Goal: Task Accomplishment & Management: Use online tool/utility

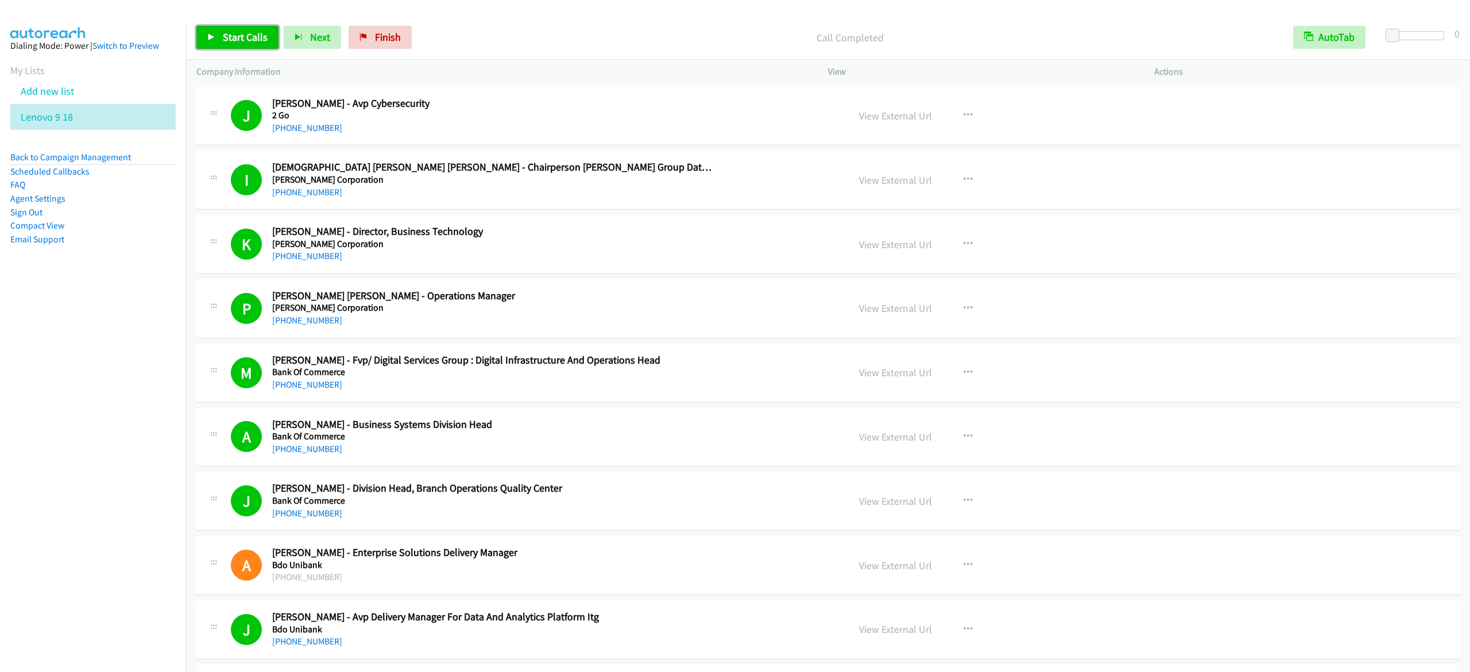
click at [240, 36] on span "Start Calls" at bounding box center [245, 36] width 45 height 13
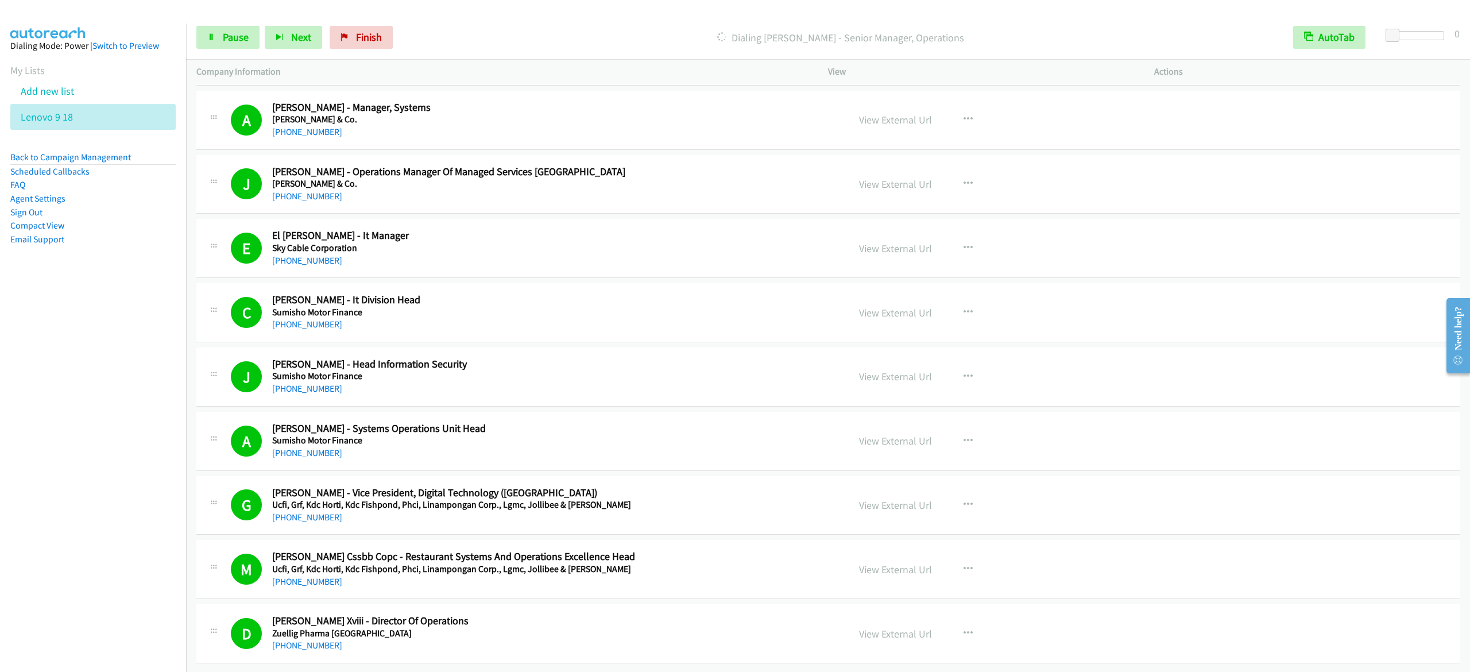
click at [212, 50] on div "Start Calls Pause Next Finish Dialing Romarie Vizon - Senior Manager, Operation…" at bounding box center [828, 38] width 1284 height 44
click at [215, 38] on icon at bounding box center [211, 38] width 8 height 8
click at [386, 39] on span "Finish" at bounding box center [388, 36] width 26 height 13
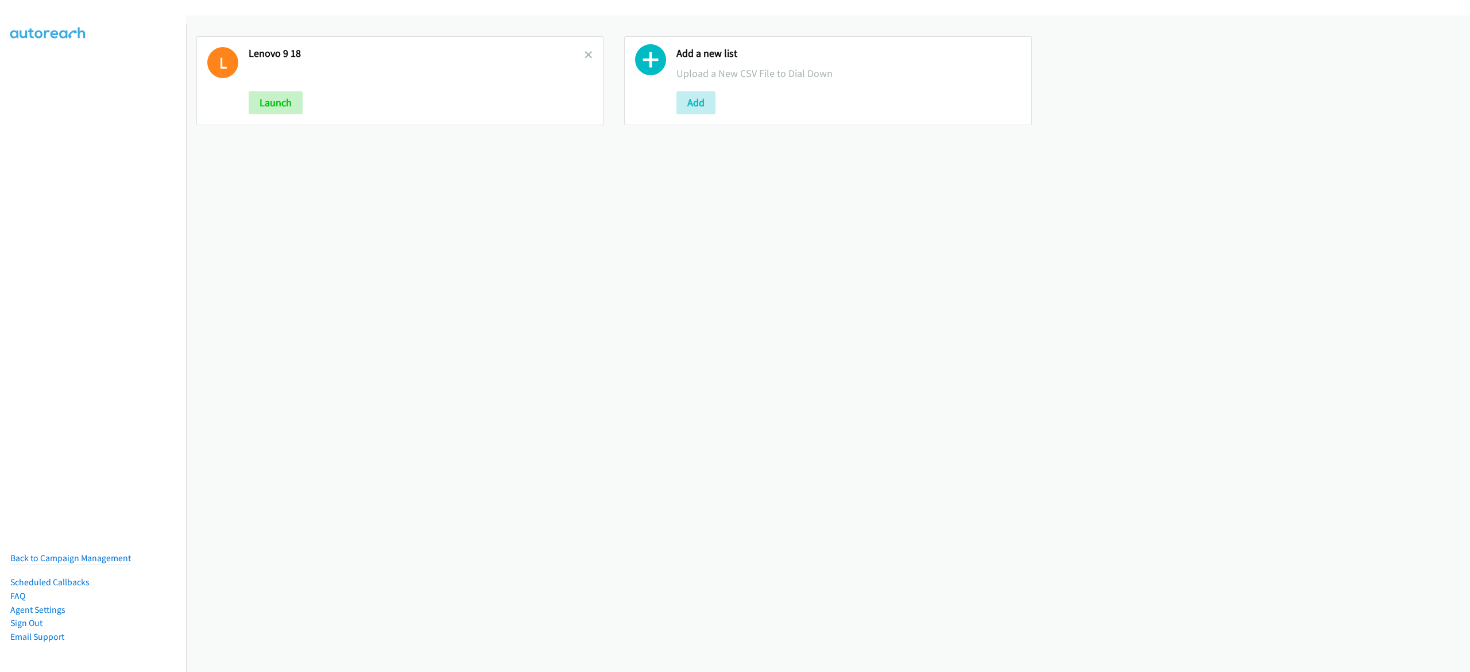
click at [585, 60] on link at bounding box center [589, 54] width 8 height 13
drag, startPoint x: 249, startPoint y: 91, endPoint x: 260, endPoint y: 96, distance: 11.6
click at [249, 91] on button "Add" at bounding box center [268, 102] width 39 height 23
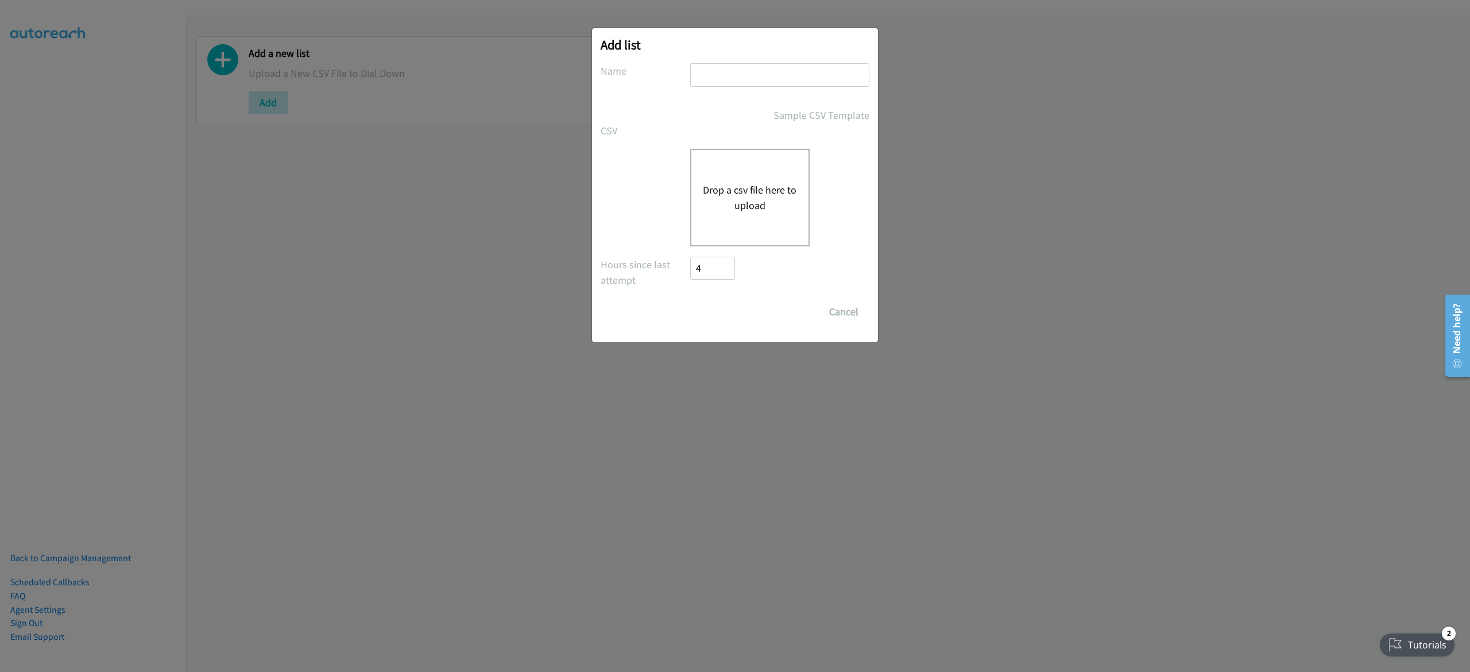
click at [817, 77] on input "text" at bounding box center [779, 75] width 179 height 24
type input "lenovo 9-18"
click at [756, 185] on button "Drop a csv file here to upload" at bounding box center [750, 197] width 94 height 31
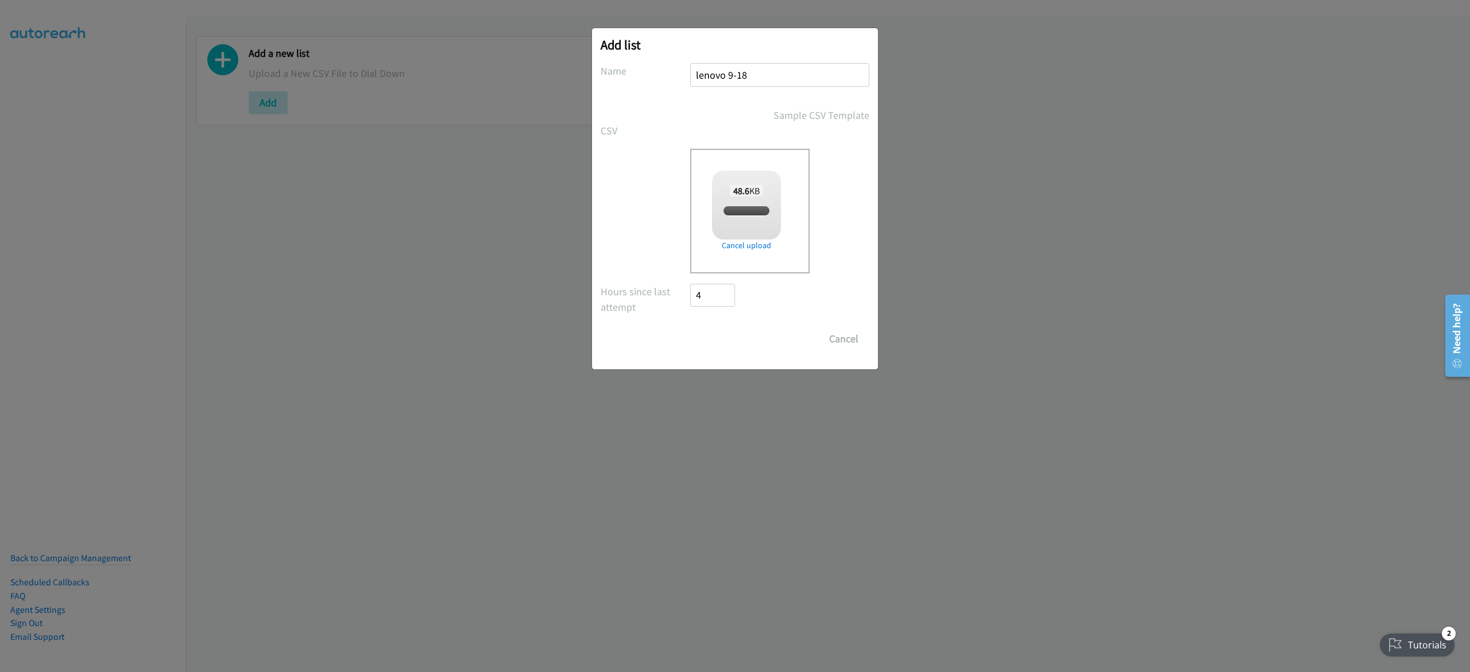
checkbox input "true"
click at [735, 335] on input "Save List" at bounding box center [720, 338] width 60 height 23
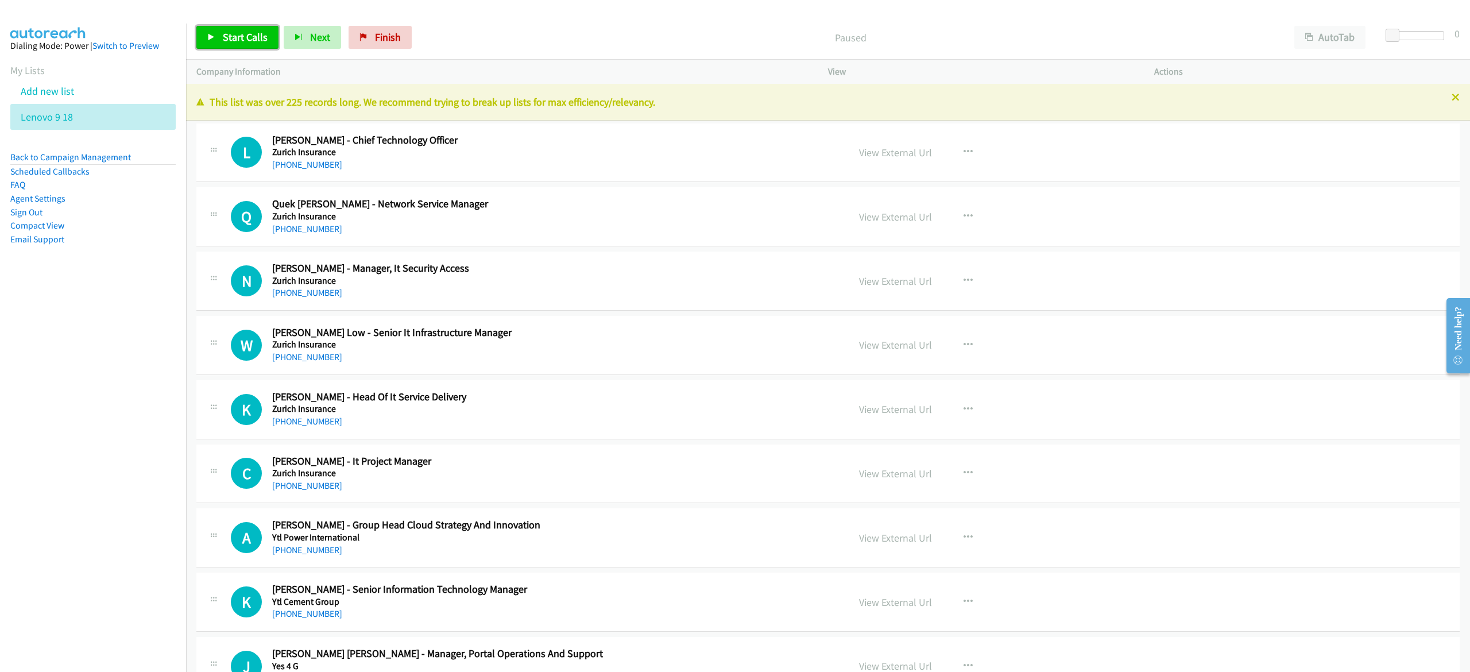
click at [240, 39] on span "Start Calls" at bounding box center [245, 36] width 45 height 13
click at [240, 36] on span "Pause" at bounding box center [236, 36] width 26 height 13
click at [240, 36] on span "Start Calls" at bounding box center [245, 36] width 45 height 13
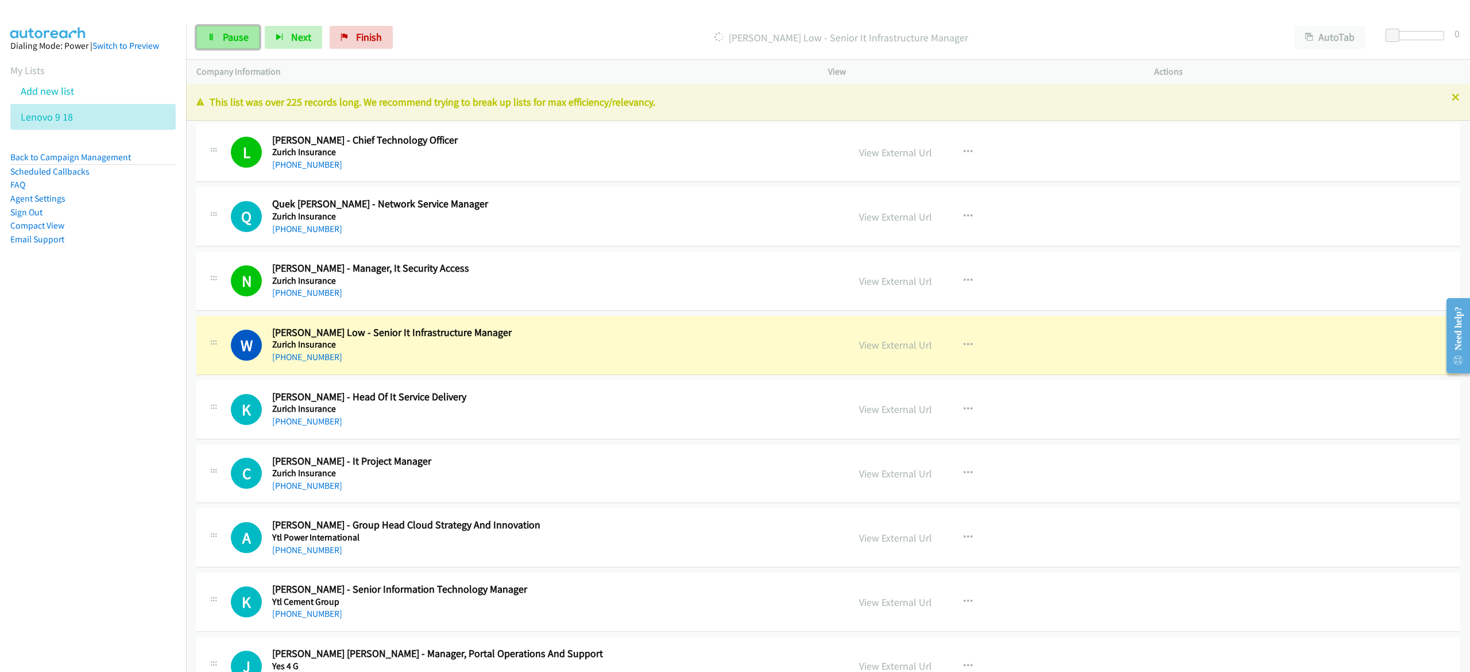
click at [235, 39] on span "Pause" at bounding box center [236, 36] width 26 height 13
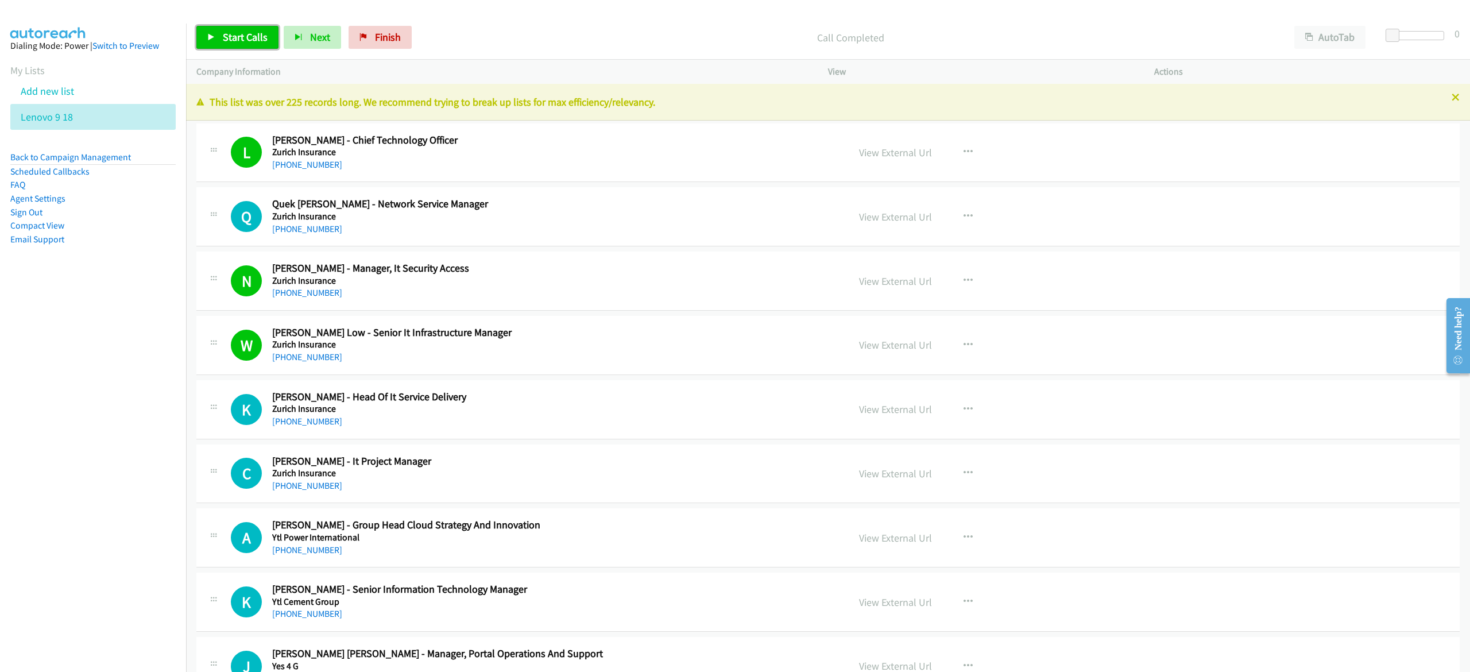
click at [262, 36] on span "Start Calls" at bounding box center [245, 36] width 45 height 13
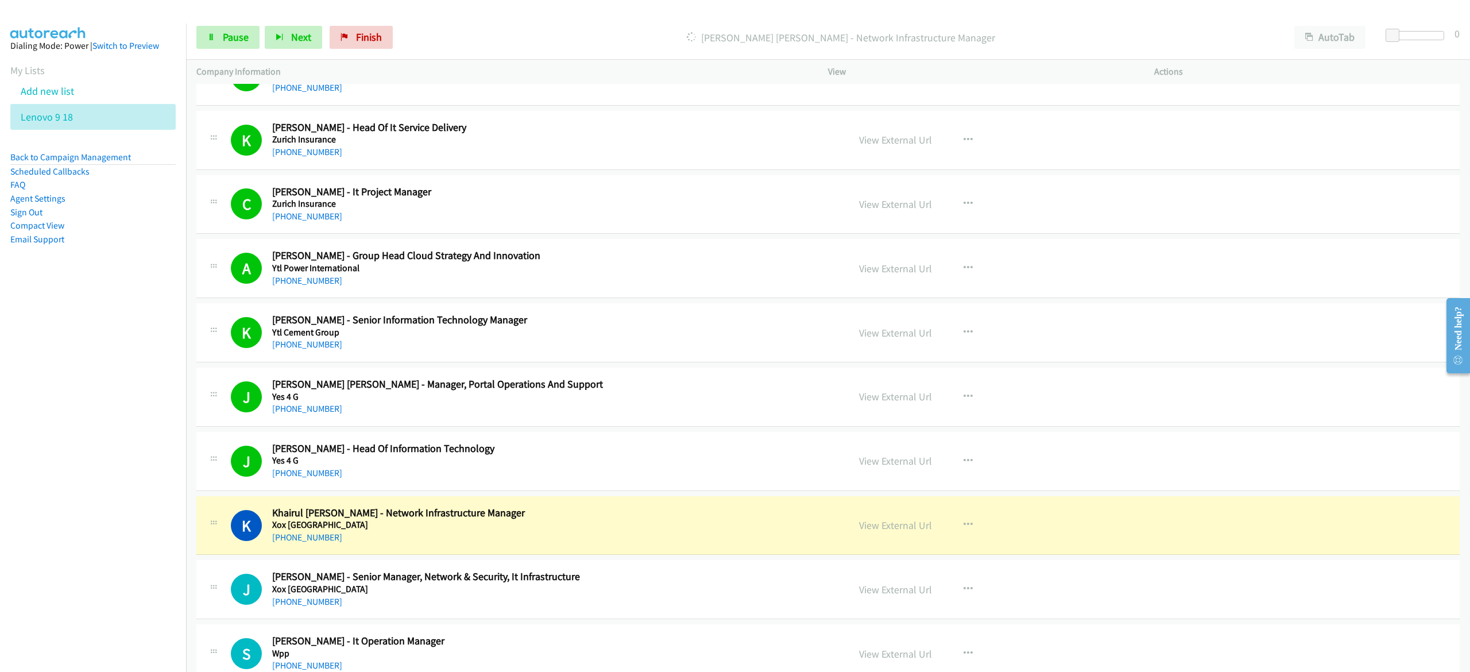
scroll to position [345, 0]
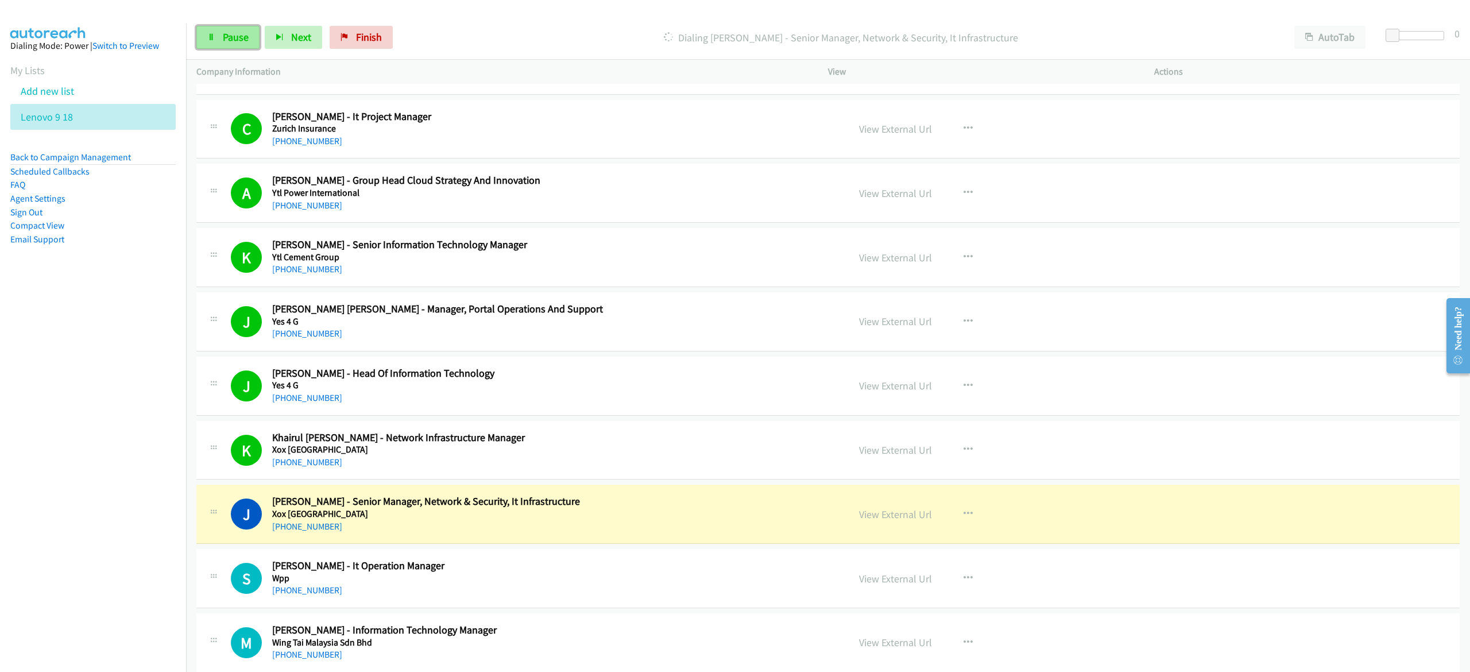
click at [208, 45] on link "Pause" at bounding box center [227, 37] width 63 height 23
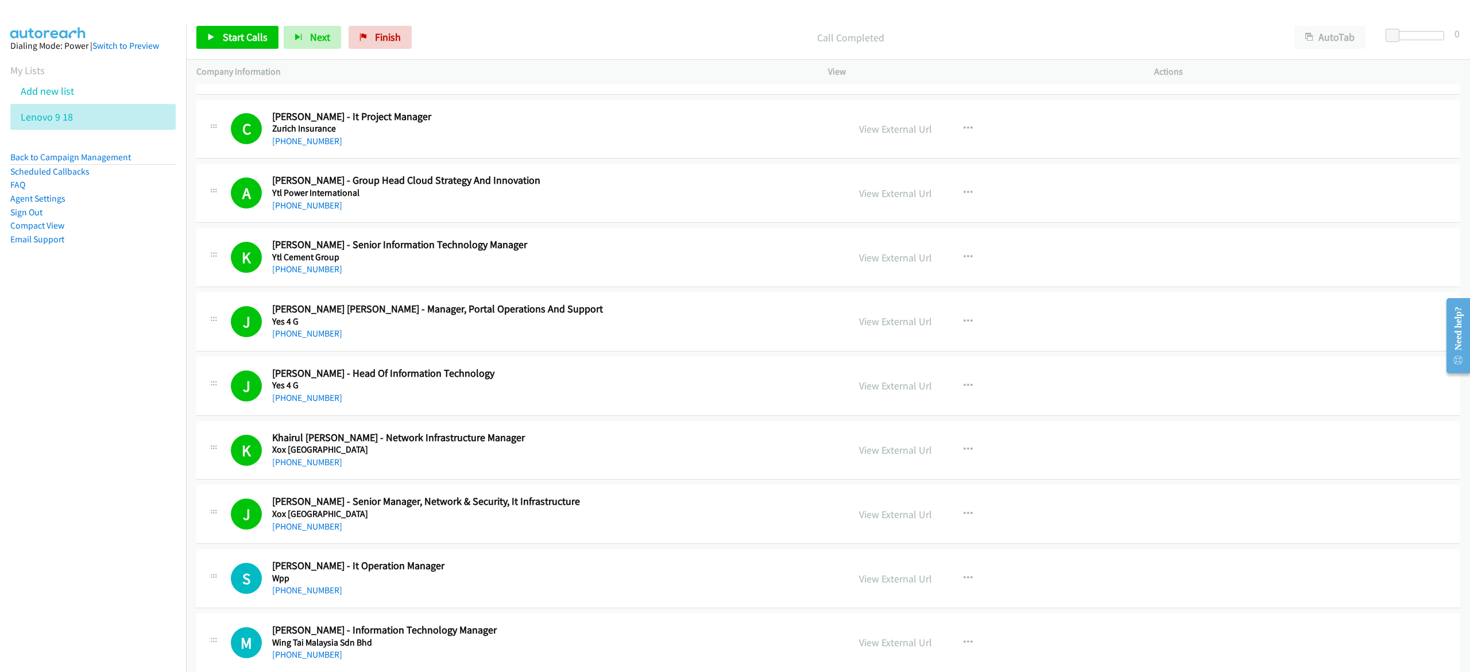
click at [210, 49] on div "Start Calls Pause Next Finish Call Completed AutoTab AutoTab 0" at bounding box center [828, 38] width 1284 height 44
click at [216, 42] on link "Start Calls" at bounding box center [237, 37] width 82 height 23
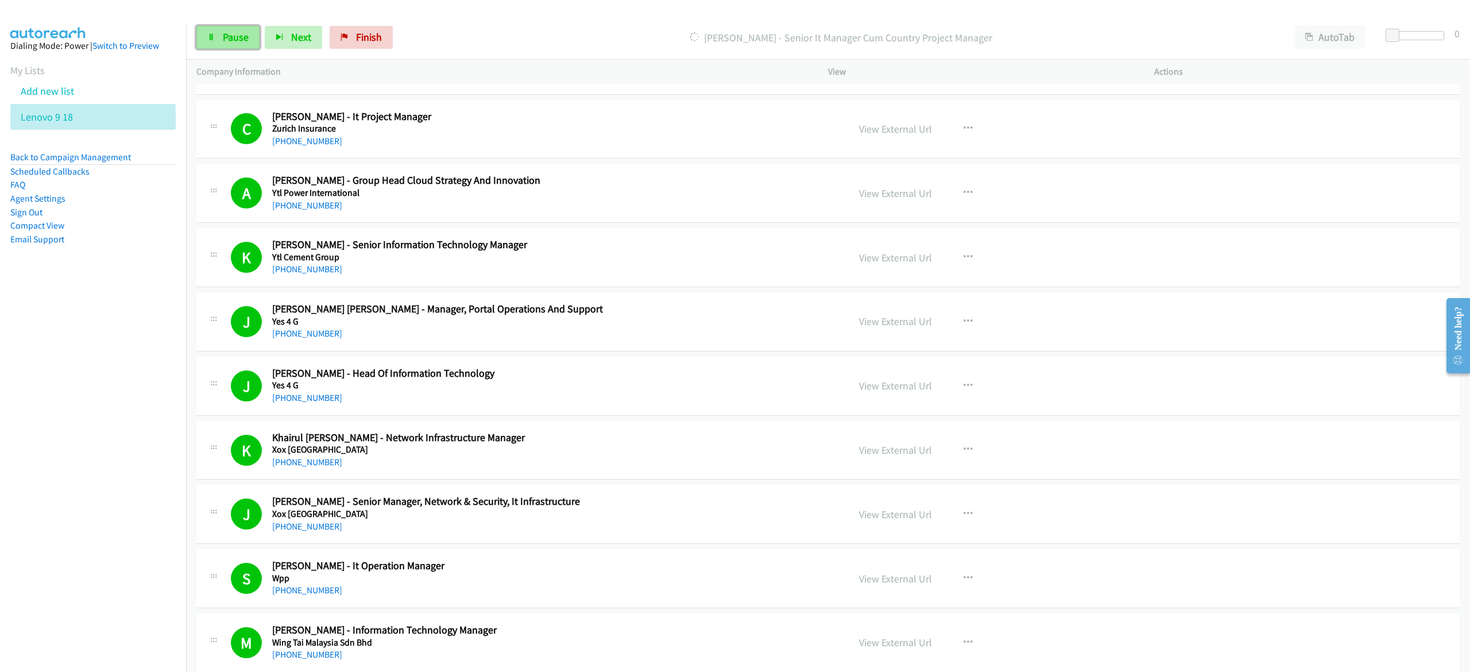
click at [216, 32] on link "Pause" at bounding box center [227, 37] width 63 height 23
click at [258, 29] on link "Start Calls" at bounding box center [237, 37] width 82 height 23
click at [1324, 32] on button "AutoTab" at bounding box center [1329, 37] width 71 height 23
click at [248, 30] on link "Pause" at bounding box center [227, 37] width 63 height 23
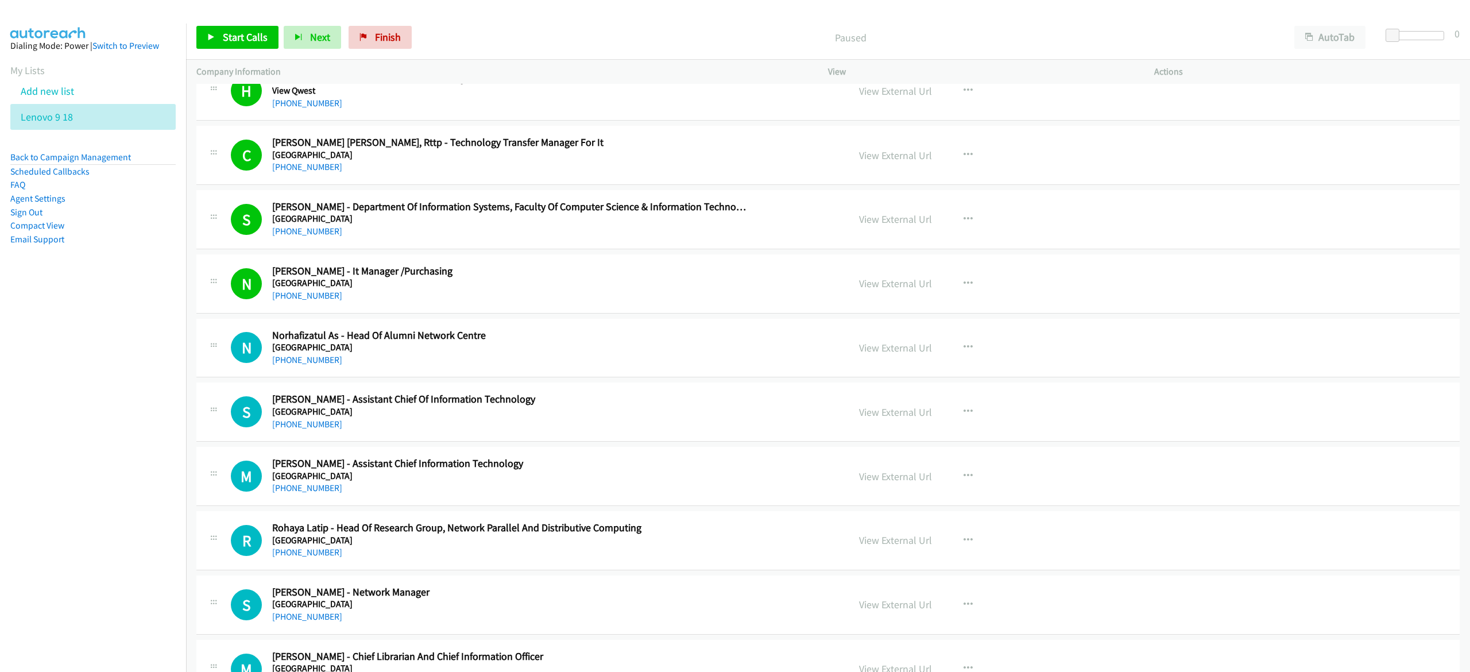
scroll to position [1263, 0]
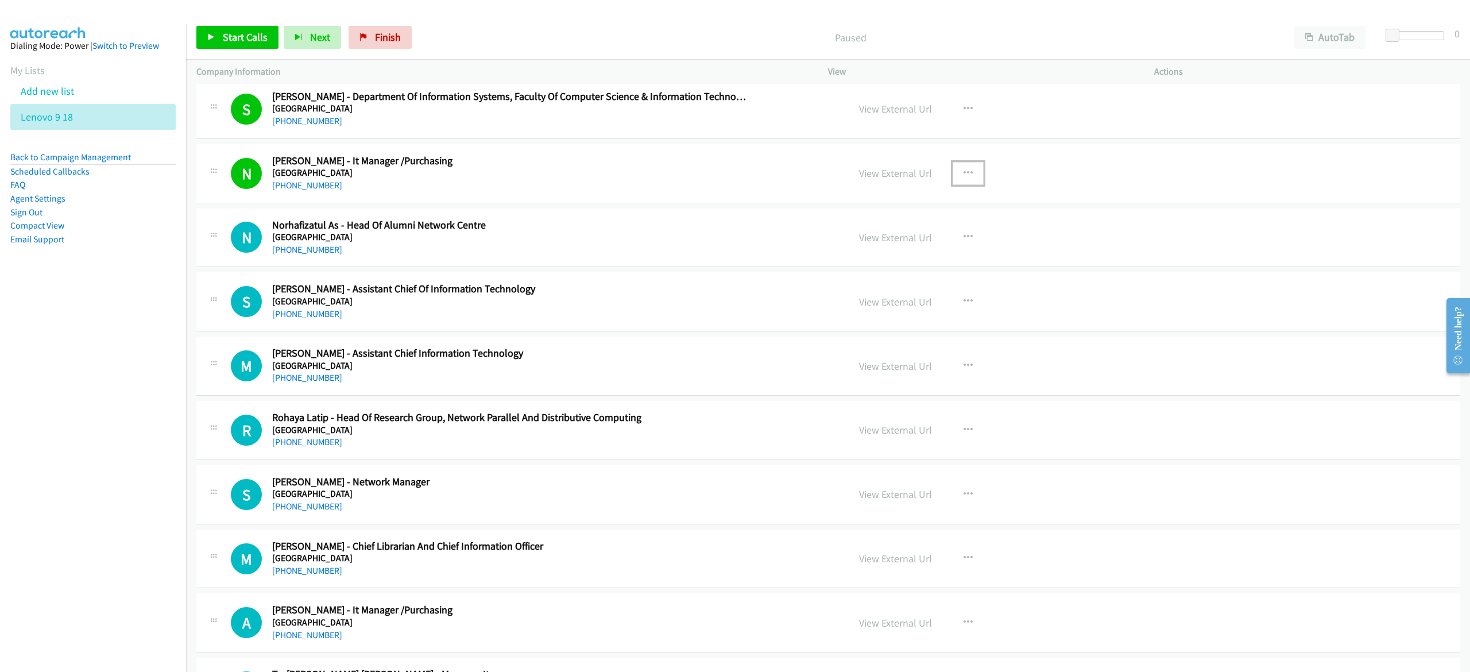
click at [964, 173] on icon "button" at bounding box center [968, 173] width 9 height 9
click at [916, 250] on link "Start Calls Here" at bounding box center [906, 248] width 153 height 23
click at [221, 36] on link "Start Calls" at bounding box center [237, 37] width 82 height 23
click at [214, 34] on icon at bounding box center [211, 38] width 8 height 8
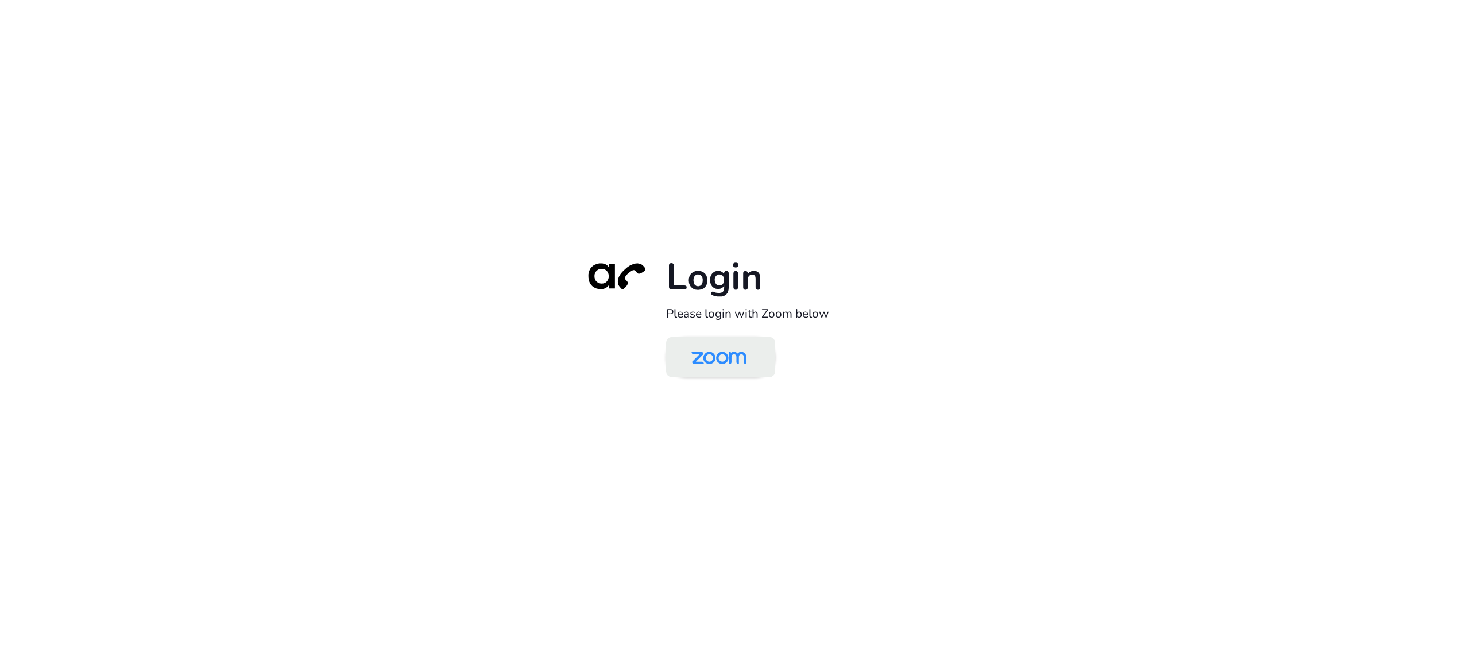
click at [729, 370] on img at bounding box center [718, 357] width 79 height 37
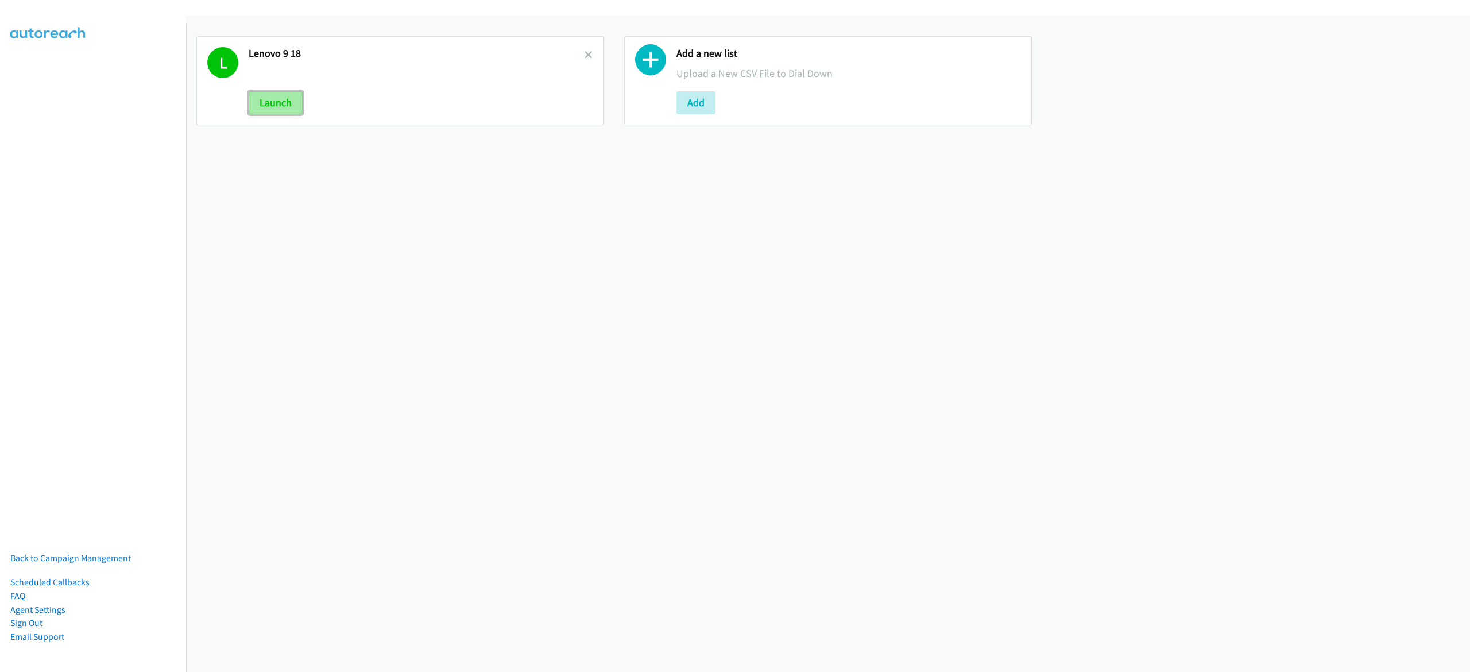
click at [285, 102] on button "Launch" at bounding box center [276, 102] width 54 height 23
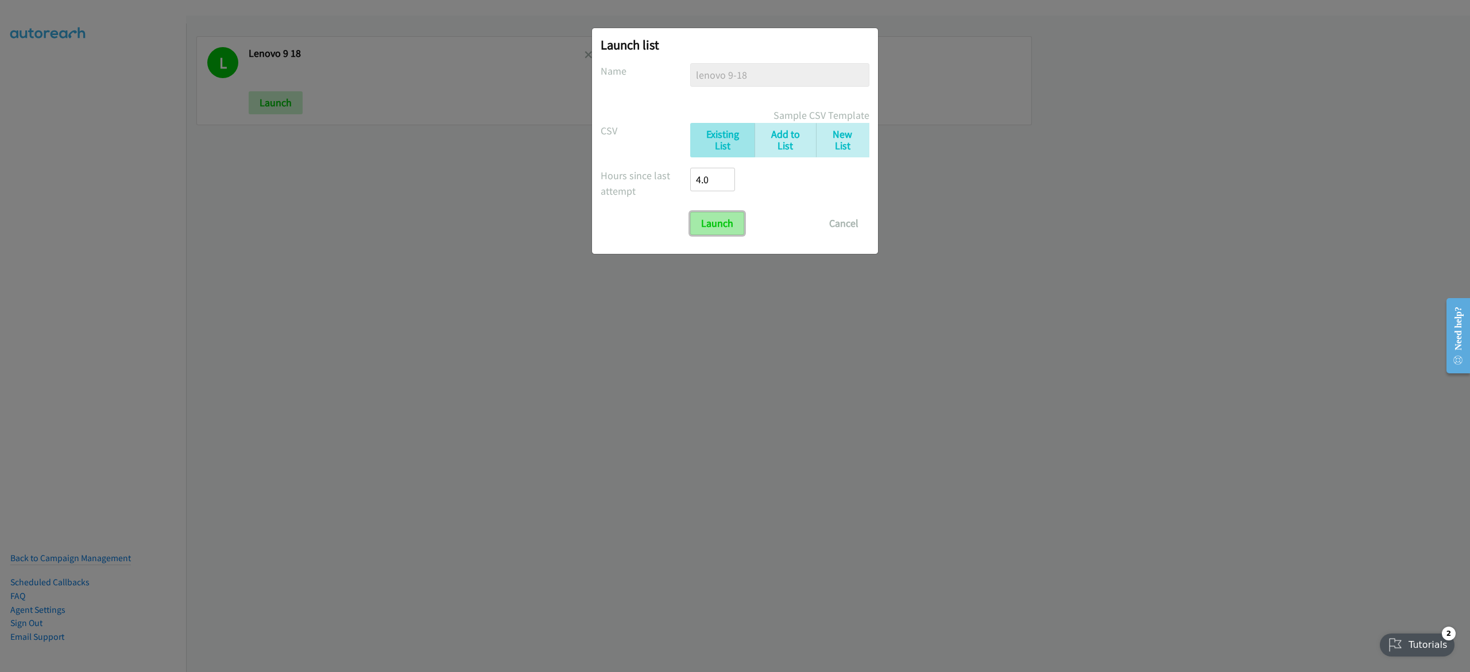
click at [733, 222] on input "Launch" at bounding box center [717, 223] width 54 height 23
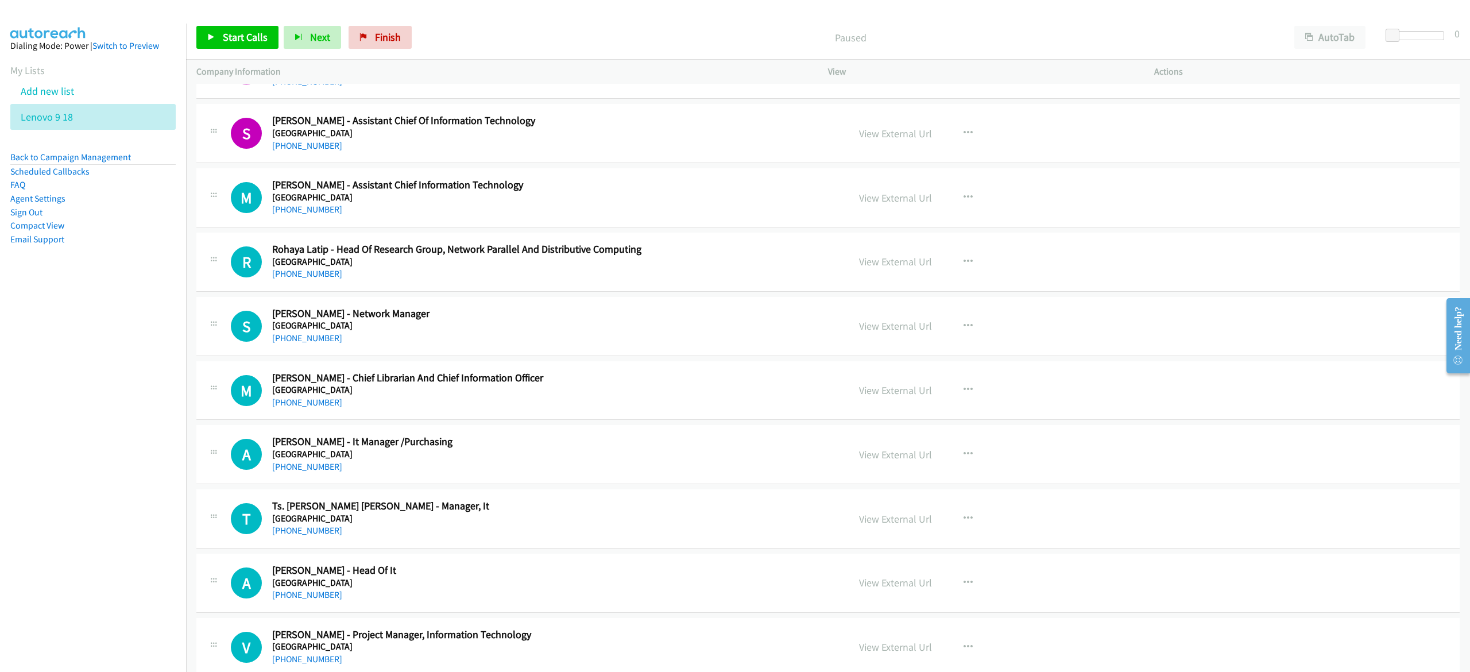
scroll to position [1378, 0]
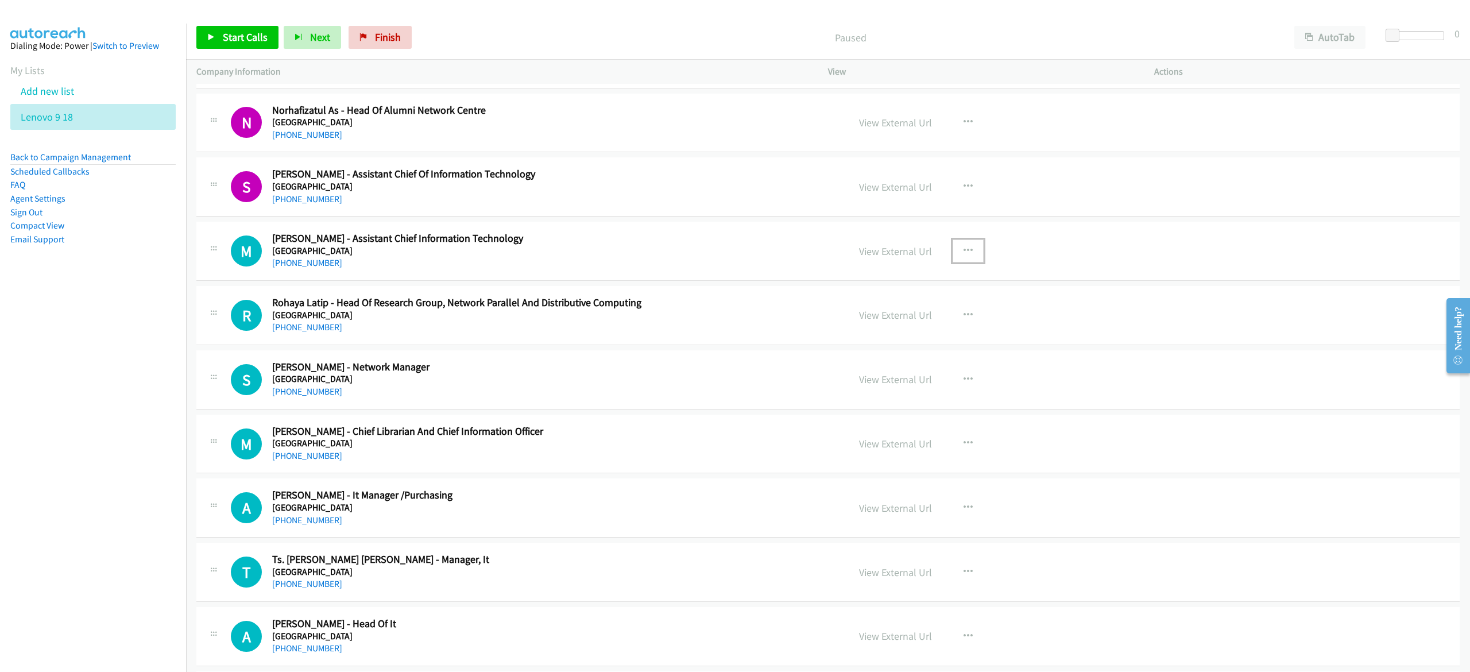
click at [964, 250] on icon "button" at bounding box center [968, 250] width 9 height 9
click at [924, 324] on link "Start Calls Here" at bounding box center [906, 326] width 153 height 23
click at [1333, 44] on button "AutoTab" at bounding box center [1329, 37] width 71 height 23
click at [234, 37] on span "Start Calls" at bounding box center [245, 36] width 45 height 13
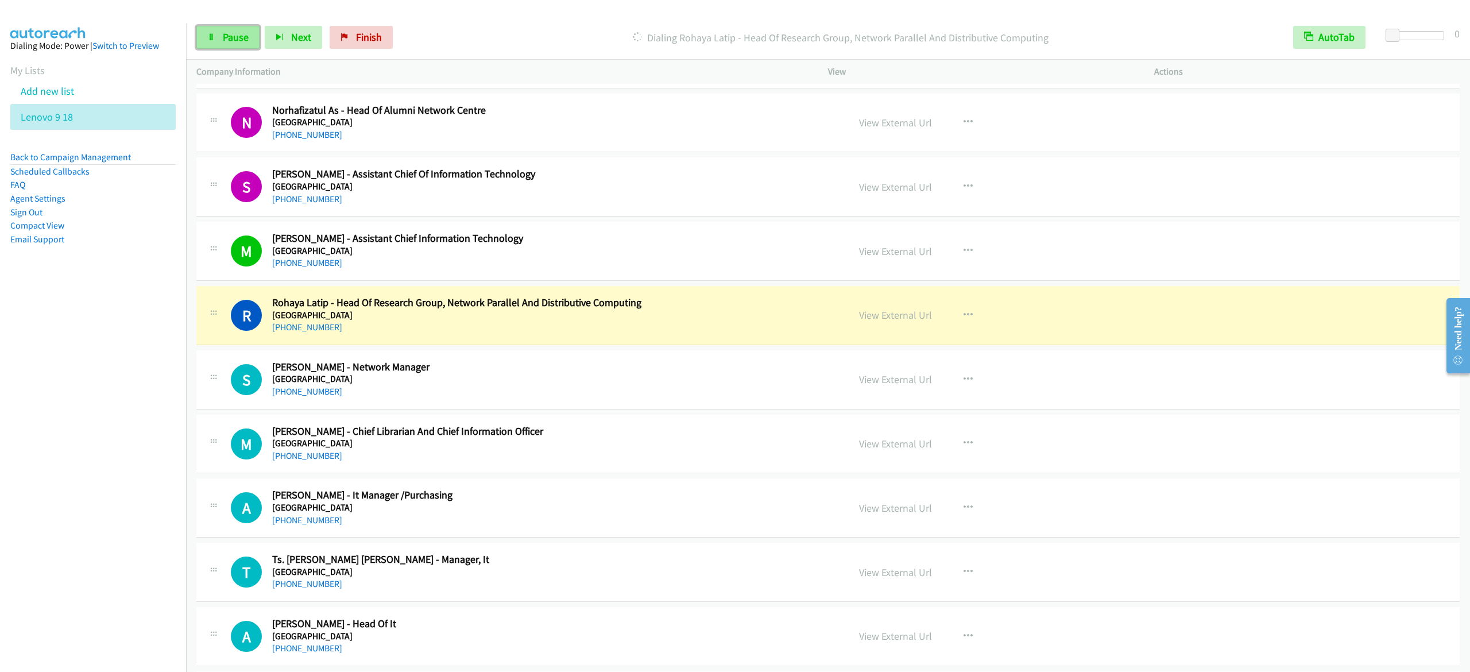
click at [219, 40] on link "Pause" at bounding box center [227, 37] width 63 height 23
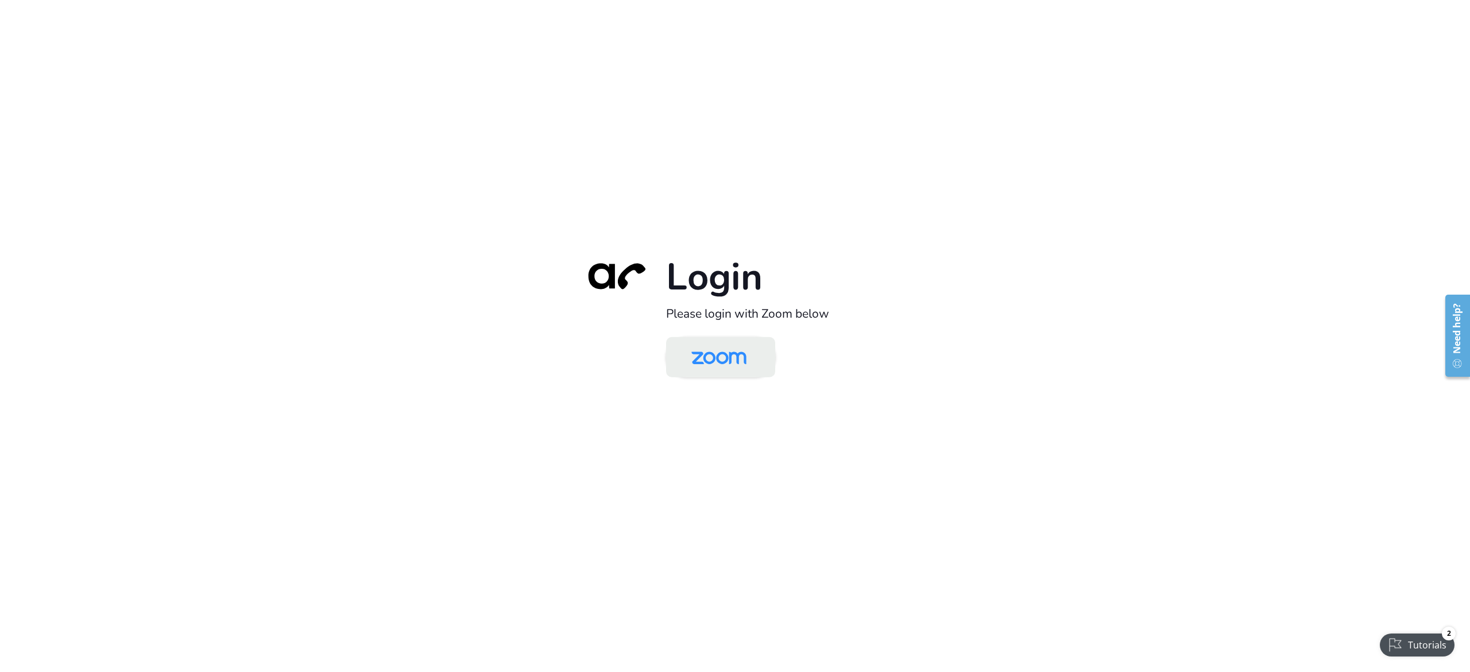
click at [752, 356] on img at bounding box center [718, 357] width 79 height 37
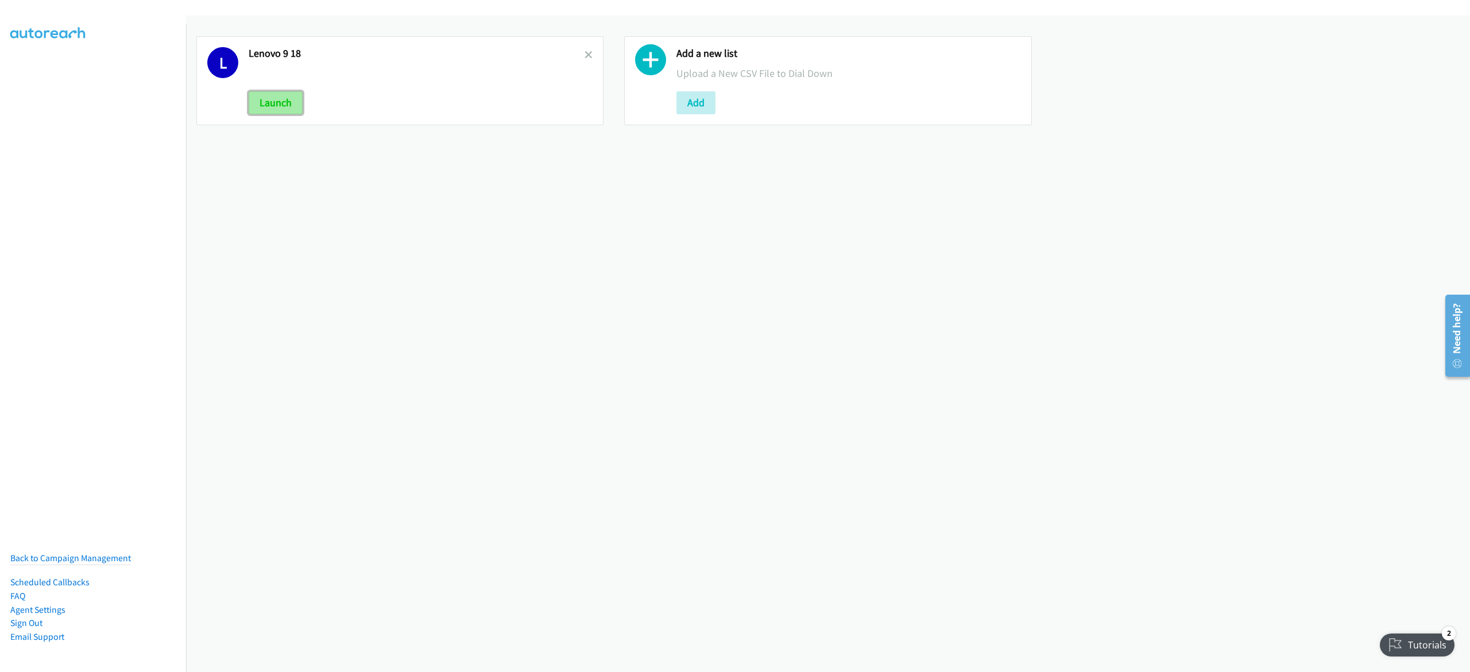
click at [291, 105] on button "Launch" at bounding box center [276, 102] width 54 height 23
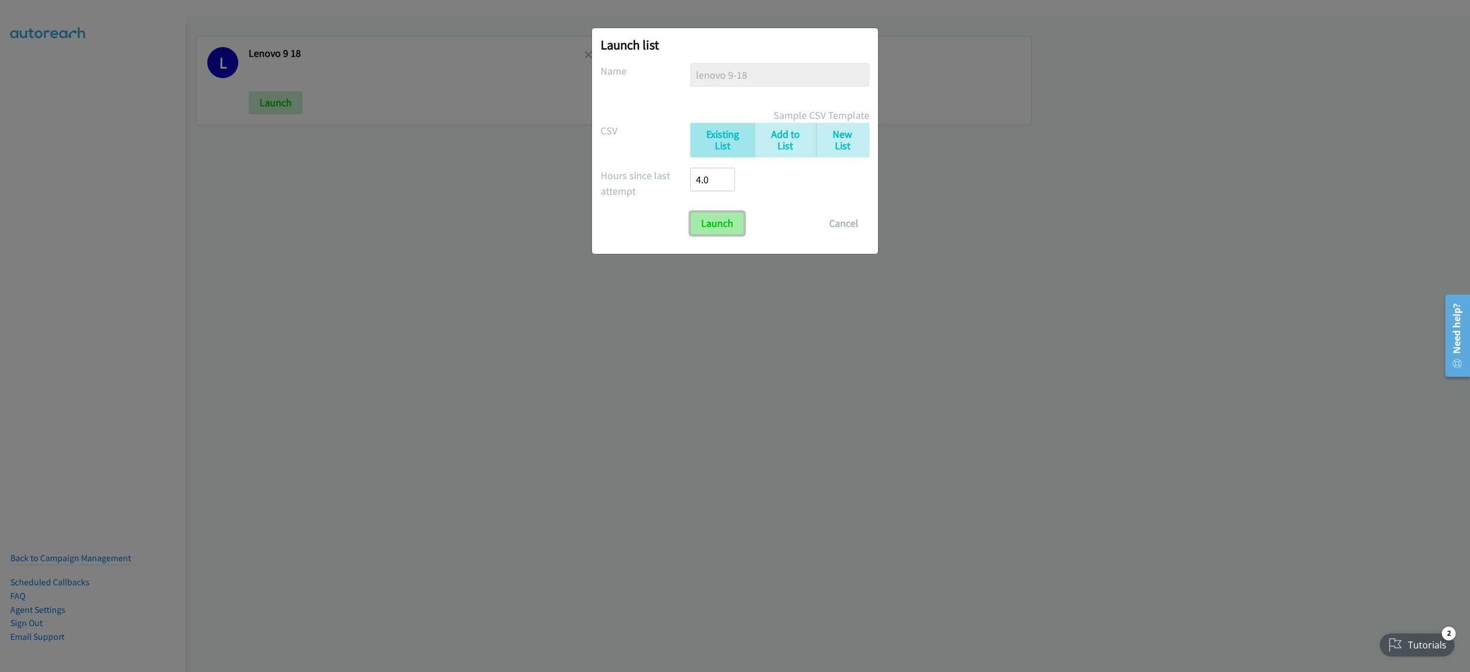
click at [718, 229] on input "Launch" at bounding box center [717, 223] width 54 height 23
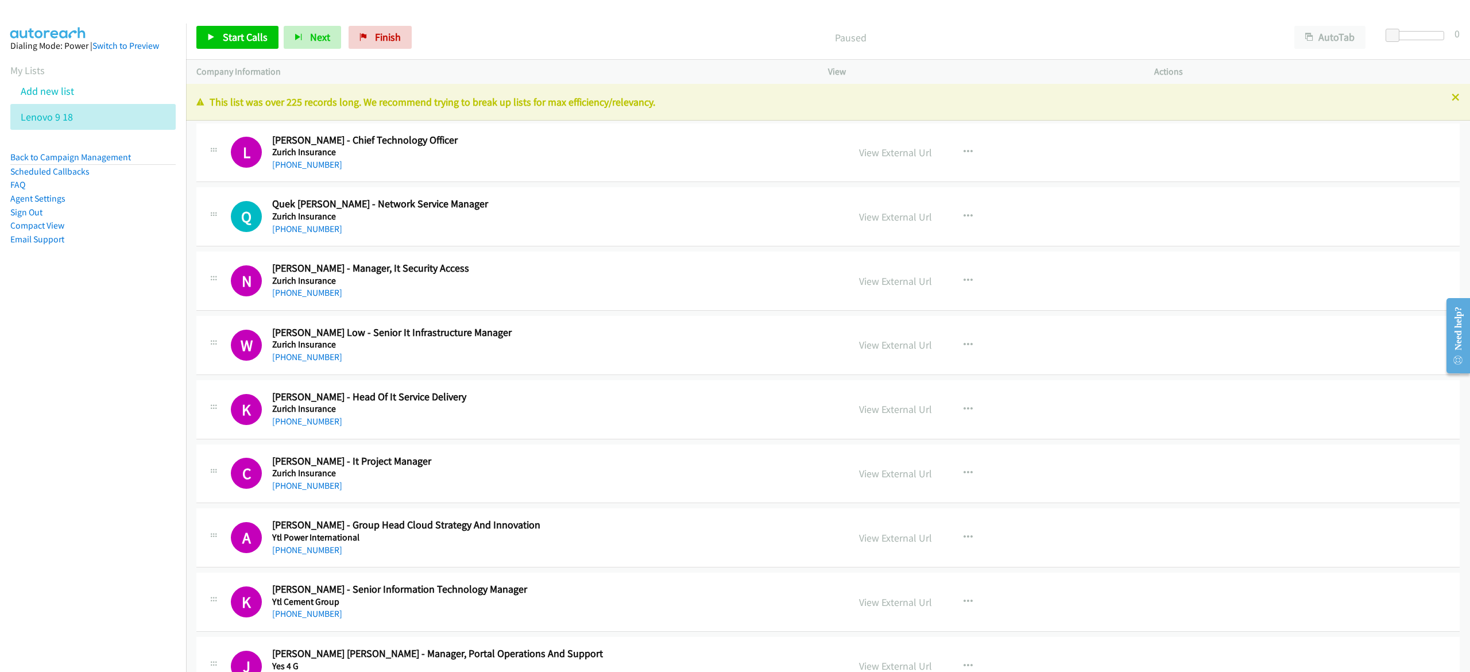
scroll to position [230, 0]
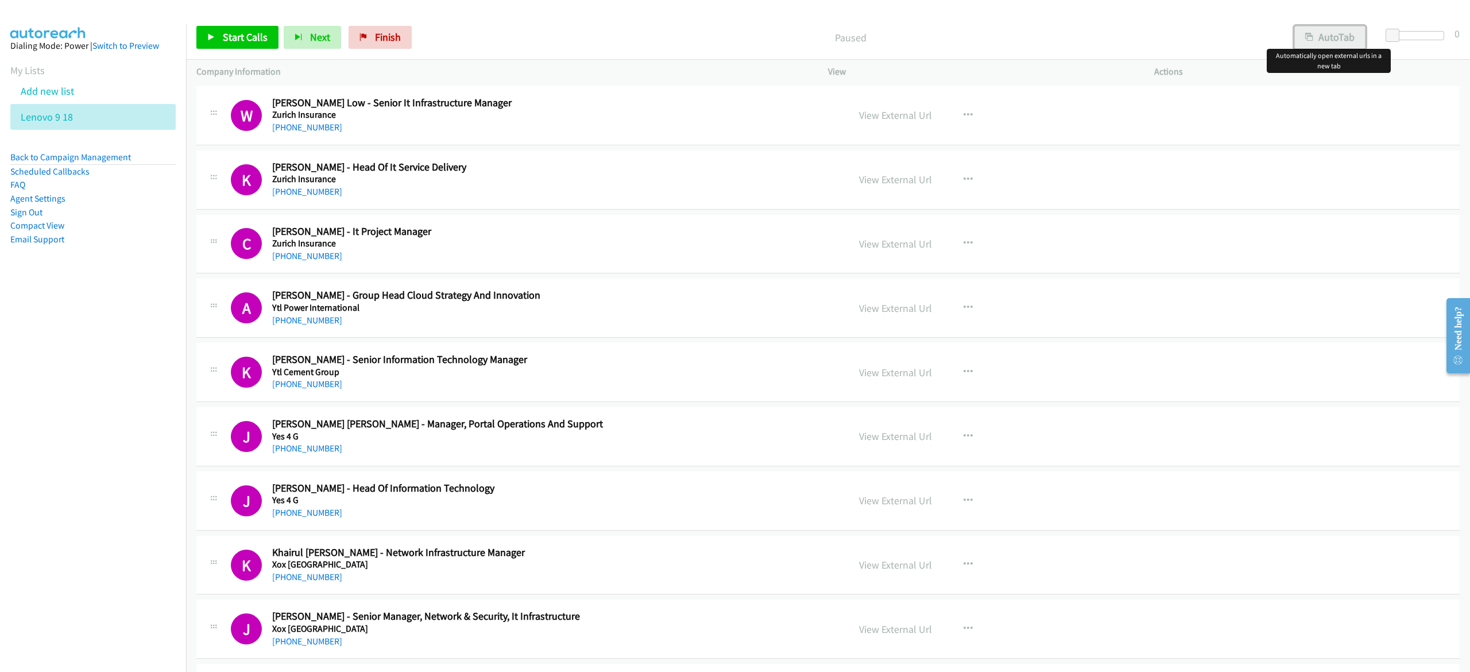
click at [1305, 34] on icon "button" at bounding box center [1309, 38] width 8 height 8
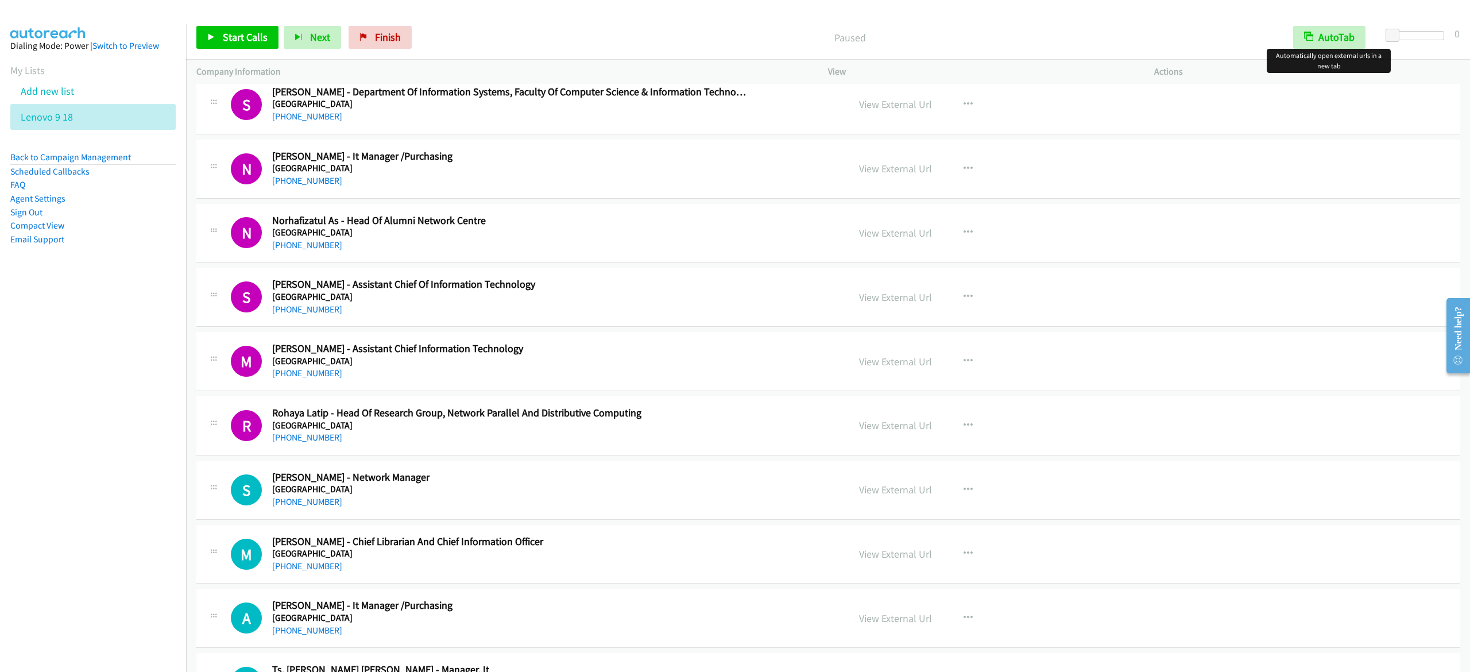
scroll to position [1263, 0]
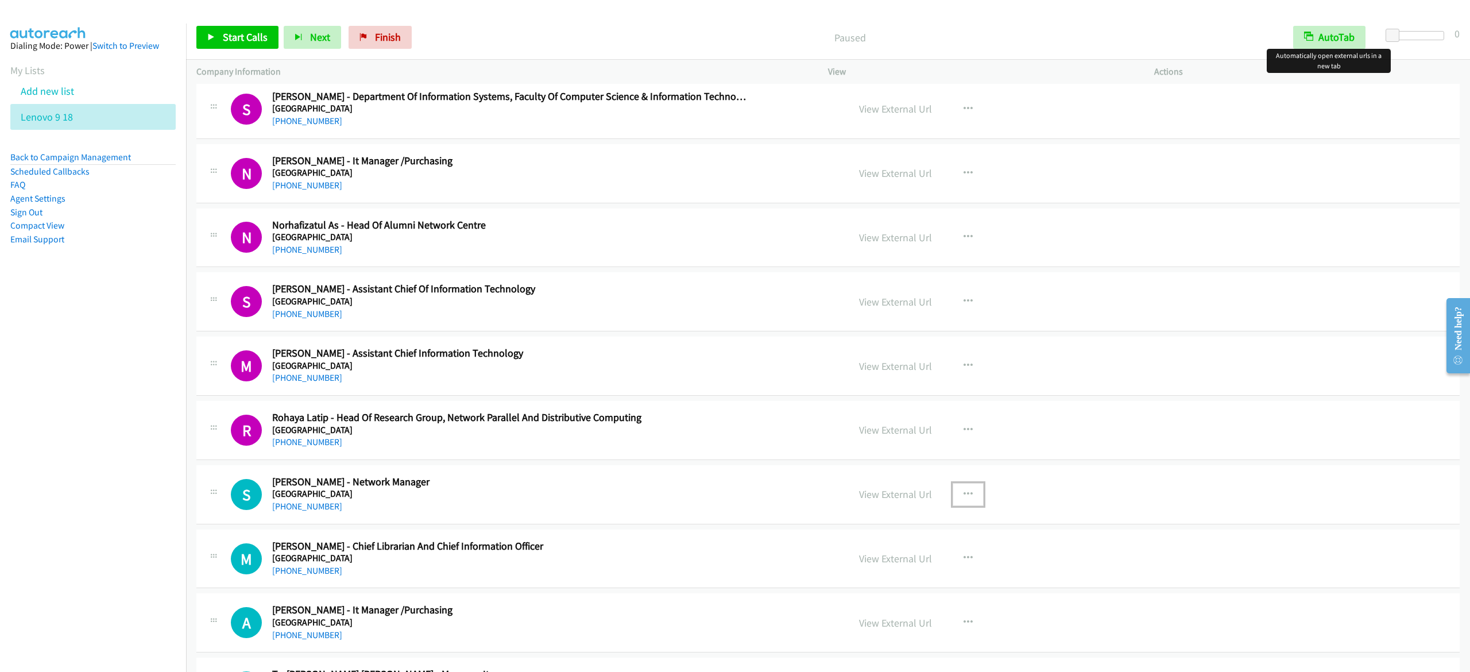
click at [964, 493] on icon "button" at bounding box center [968, 494] width 9 height 9
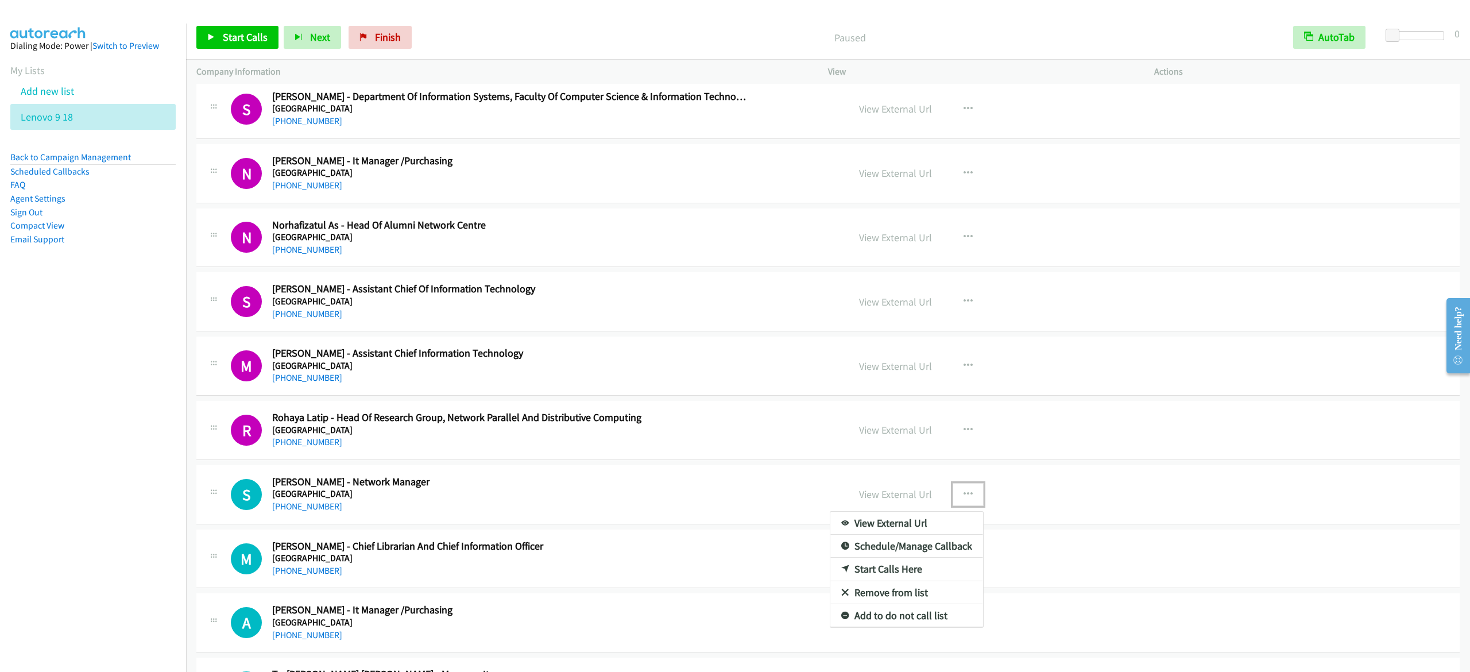
click at [919, 567] on link "Start Calls Here" at bounding box center [906, 569] width 153 height 23
click at [258, 38] on span "Start Calls" at bounding box center [245, 36] width 45 height 13
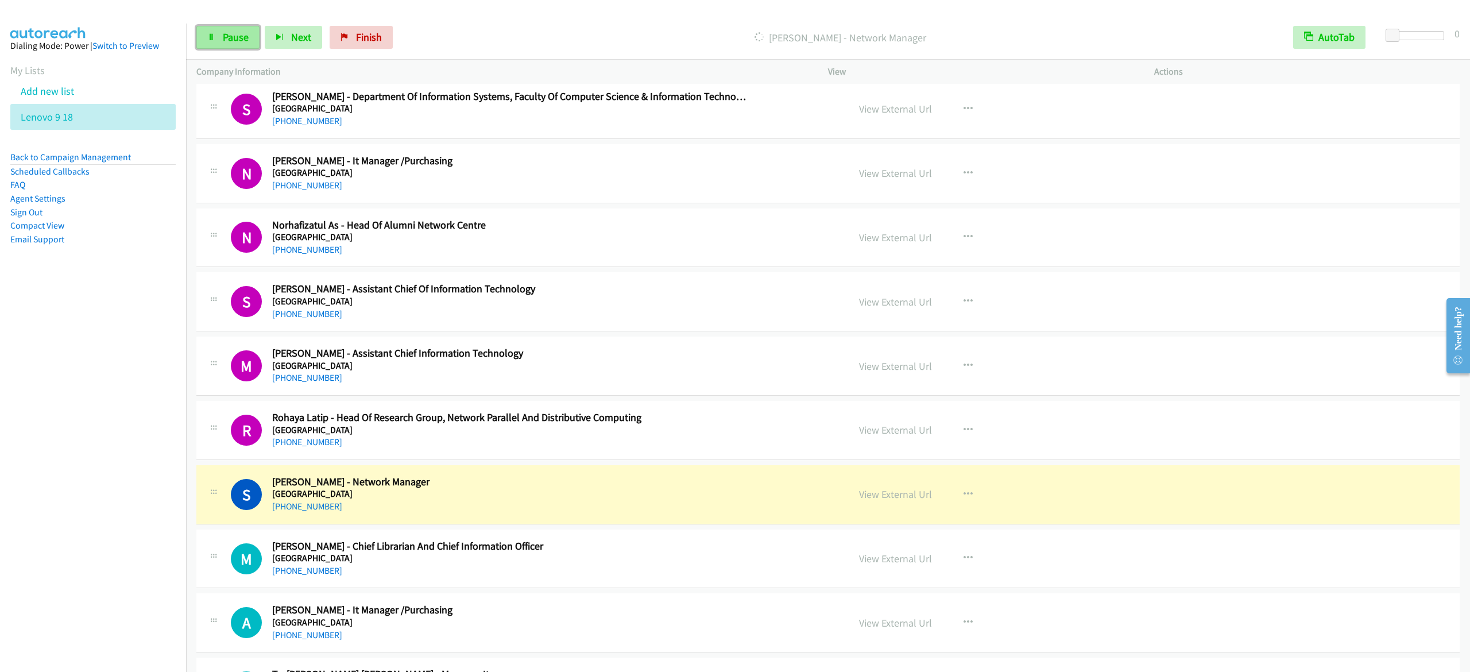
click at [203, 34] on link "Pause" at bounding box center [227, 37] width 63 height 23
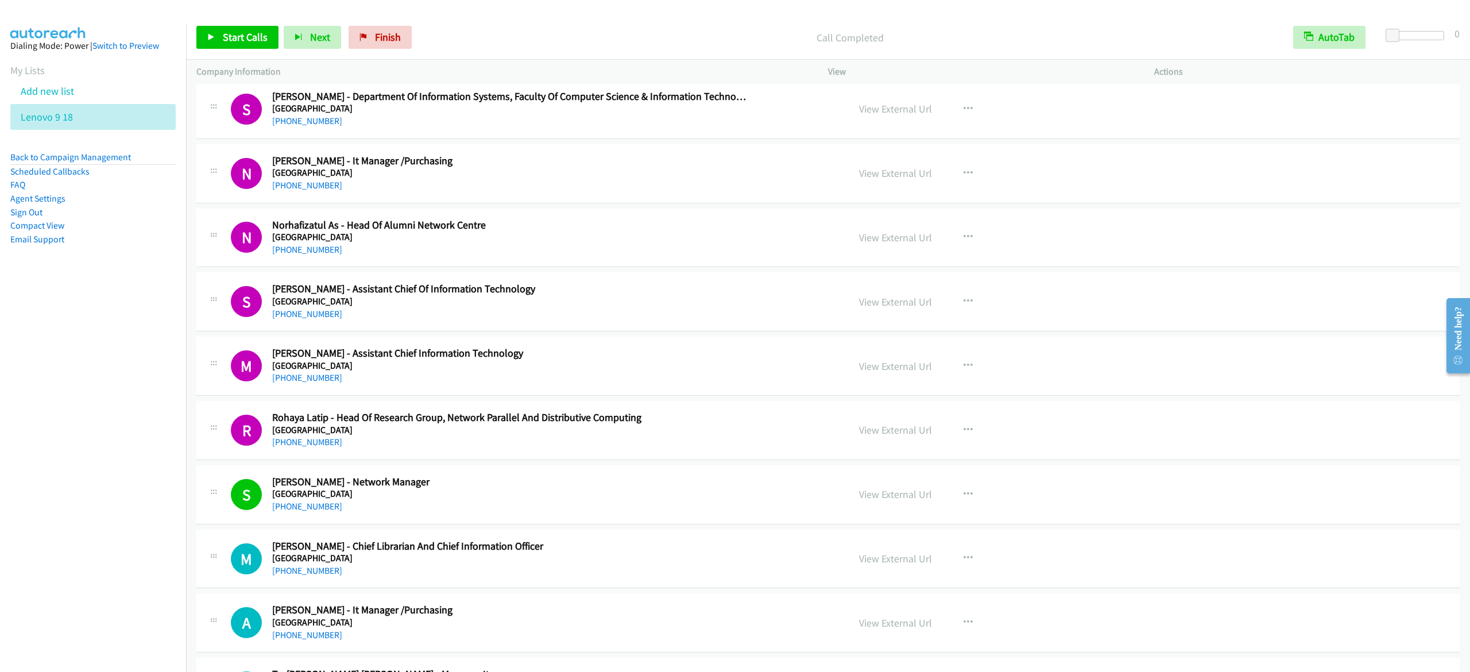
scroll to position [1034, 0]
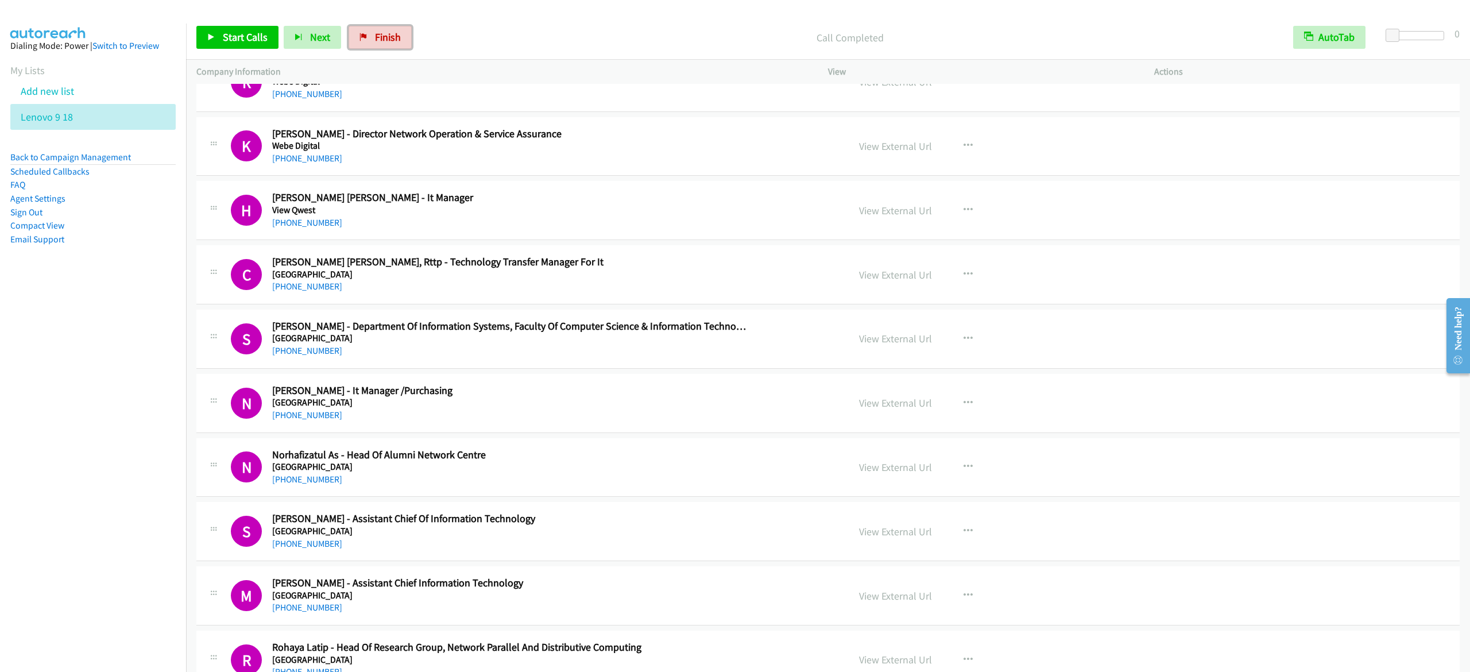
drag, startPoint x: 396, startPoint y: 43, endPoint x: 820, endPoint y: 114, distance: 430.2
click at [396, 43] on span "Finish" at bounding box center [388, 36] width 26 height 13
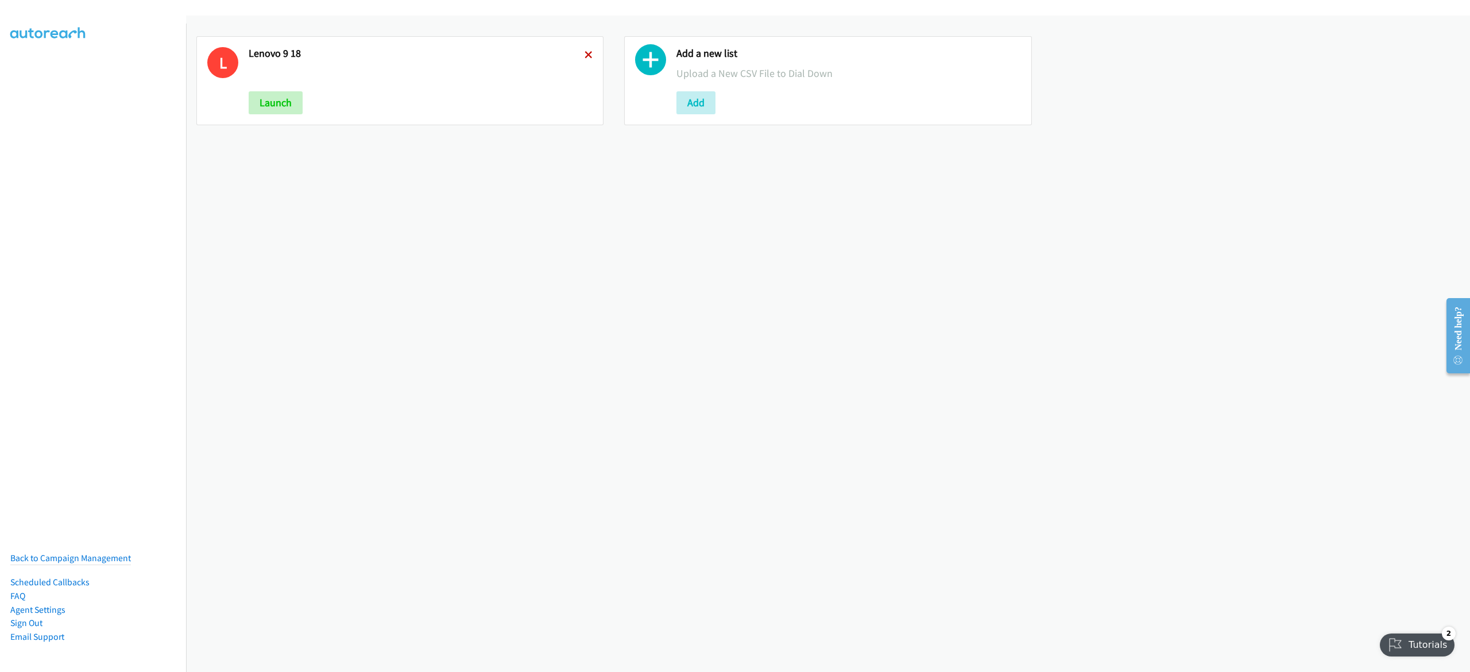
click at [585, 55] on icon at bounding box center [589, 56] width 8 height 8
click at [268, 100] on button "Add" at bounding box center [268, 102] width 39 height 23
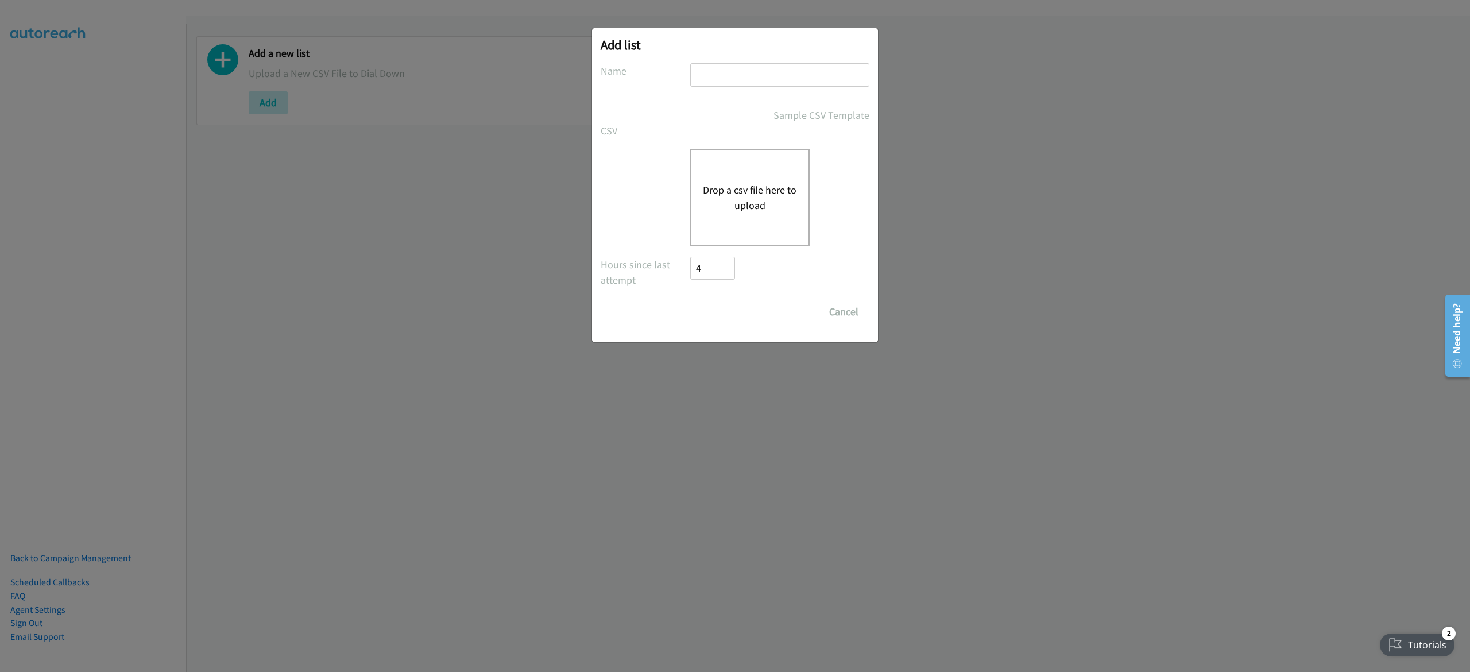
click at [767, 74] on input "text" at bounding box center [779, 75] width 179 height 24
type input "l"
type input "lenovo 9-18"
click at [729, 186] on button "Drop a csv file here to upload" at bounding box center [750, 197] width 94 height 31
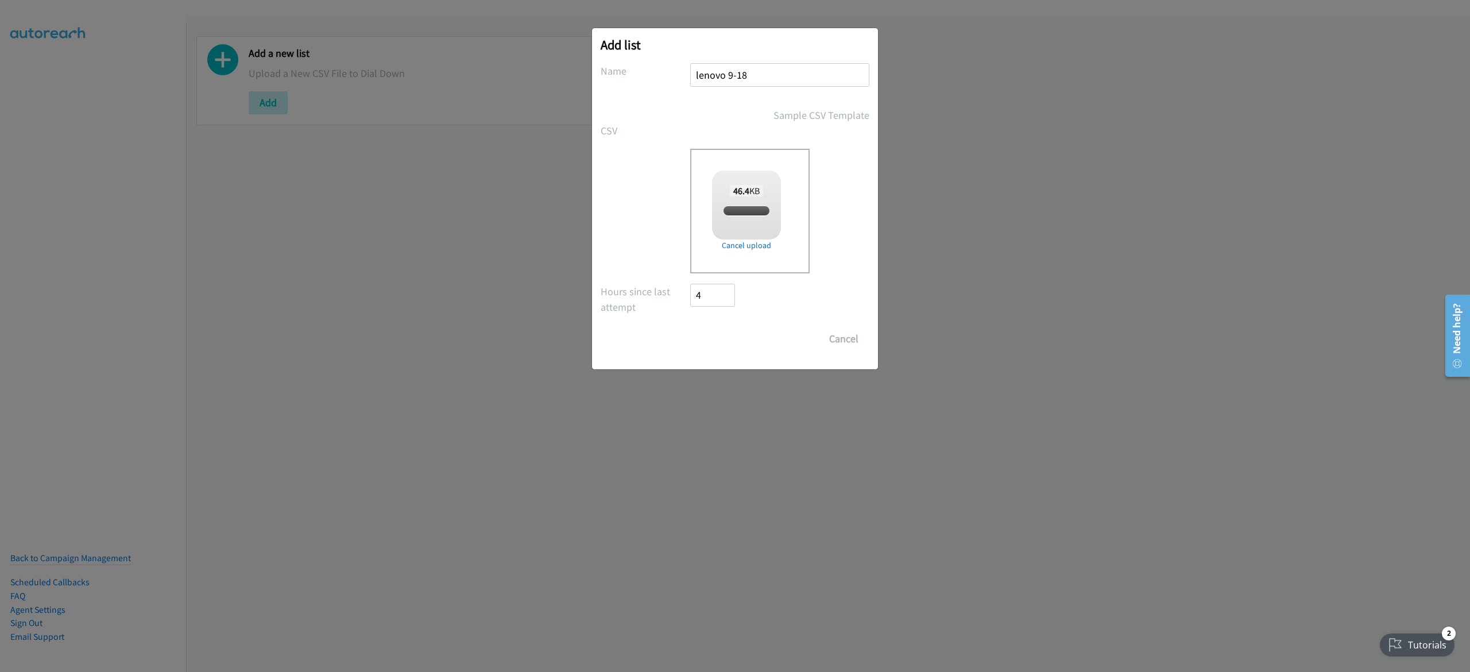
checkbox input "true"
click at [726, 335] on input "Save List" at bounding box center [720, 338] width 60 height 23
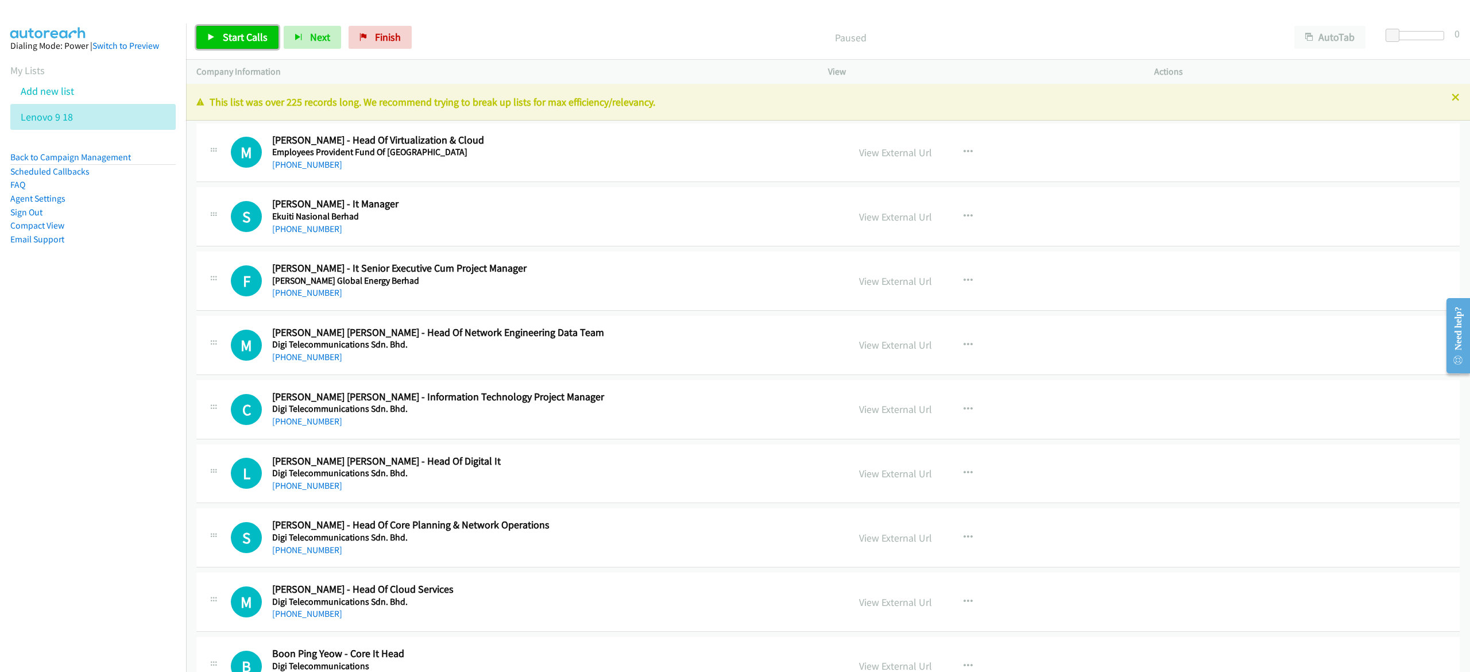
click at [244, 40] on span "Start Calls" at bounding box center [245, 36] width 45 height 13
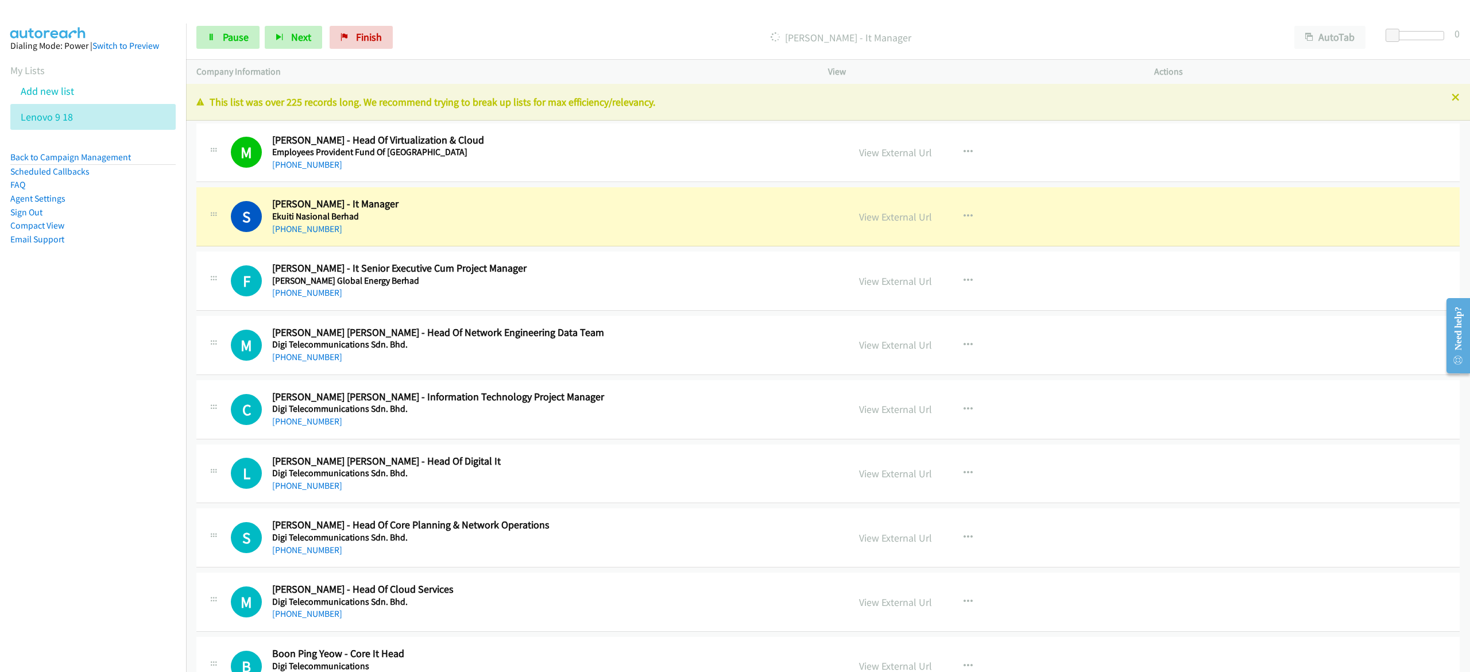
click at [54, 438] on nav "Dialing Mode: Power | Switch to Preview My Lists Add new list Lenovo 9 18 Back …" at bounding box center [93, 360] width 187 height 672
click at [1312, 39] on icon "button" at bounding box center [1309, 38] width 8 height 8
click at [247, 33] on span "Pause" at bounding box center [236, 36] width 26 height 13
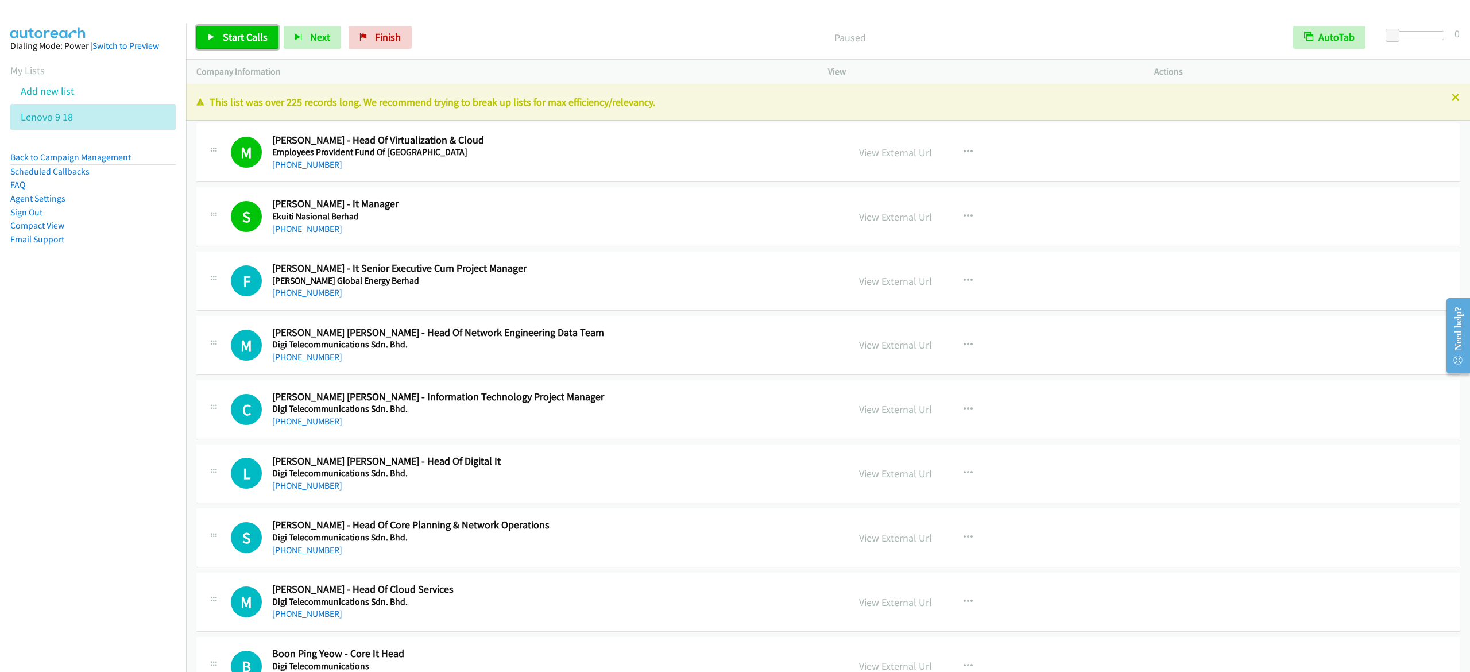
click at [235, 42] on span "Start Calls" at bounding box center [245, 36] width 45 height 13
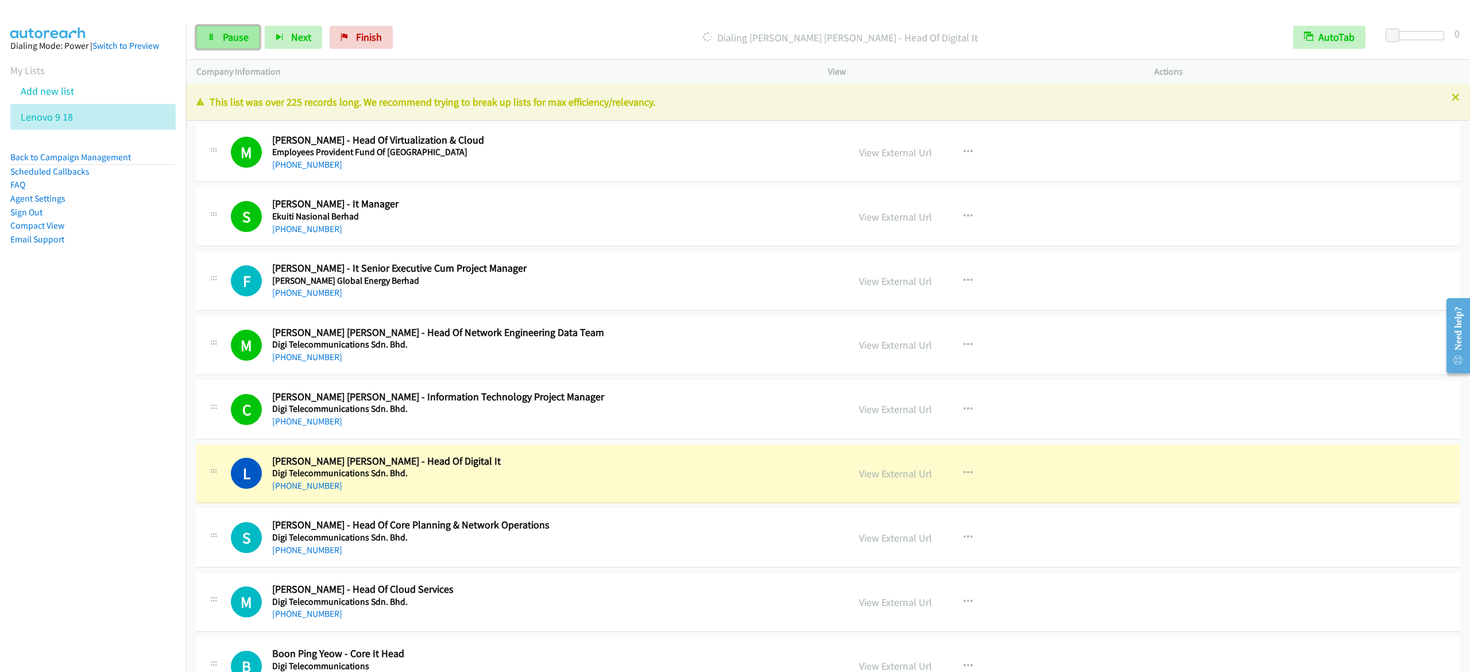
click at [223, 36] on span "Pause" at bounding box center [236, 36] width 26 height 13
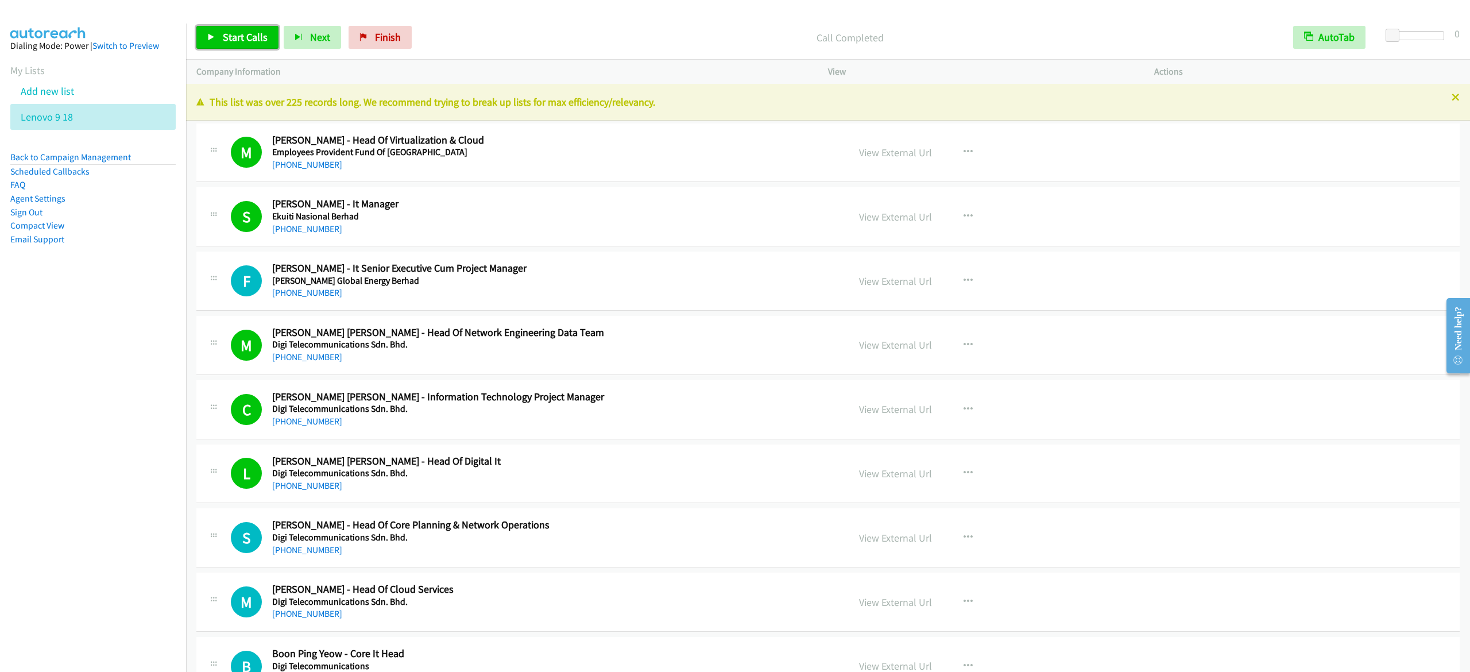
click at [255, 44] on link "Start Calls" at bounding box center [237, 37] width 82 height 23
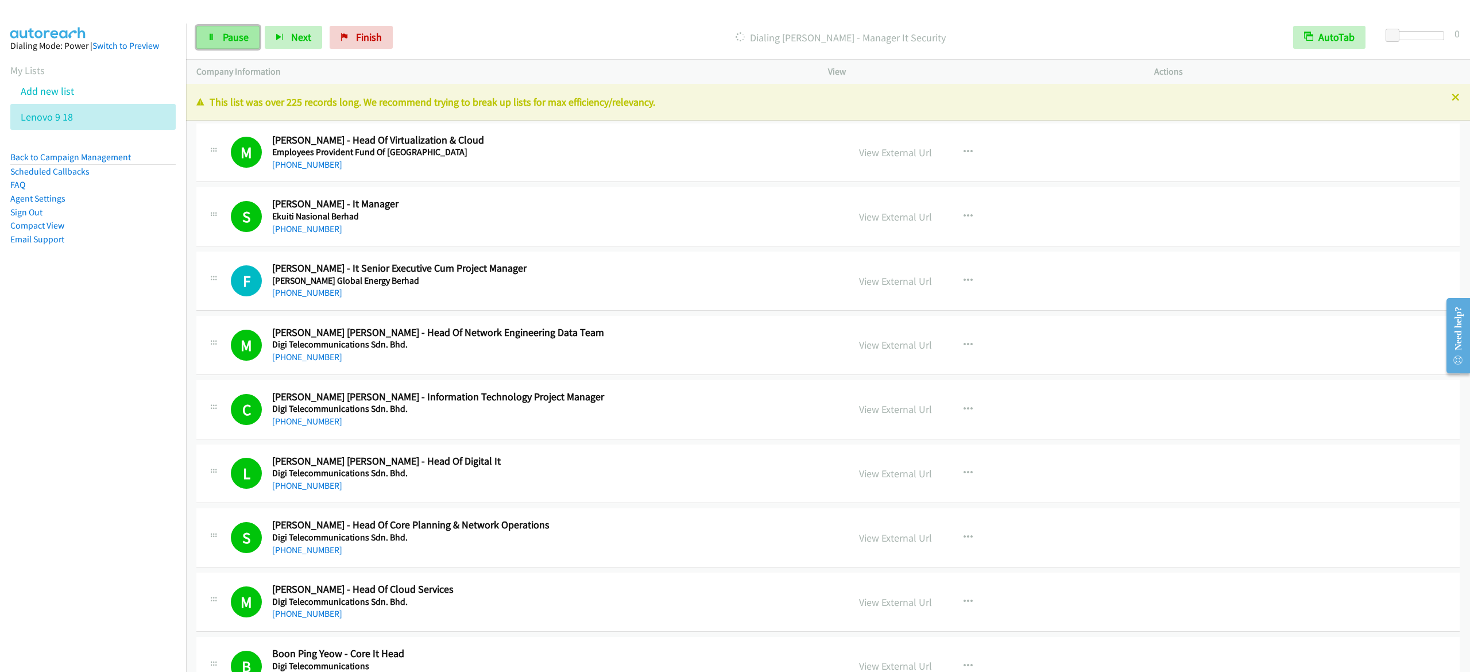
click at [239, 34] on span "Pause" at bounding box center [236, 36] width 26 height 13
click at [226, 40] on span "Start Calls" at bounding box center [245, 36] width 45 height 13
click at [226, 32] on span "Pause" at bounding box center [236, 36] width 26 height 13
click at [253, 34] on span "Start Calls" at bounding box center [245, 36] width 45 height 13
click at [258, 43] on span "Start Calls" at bounding box center [245, 36] width 45 height 13
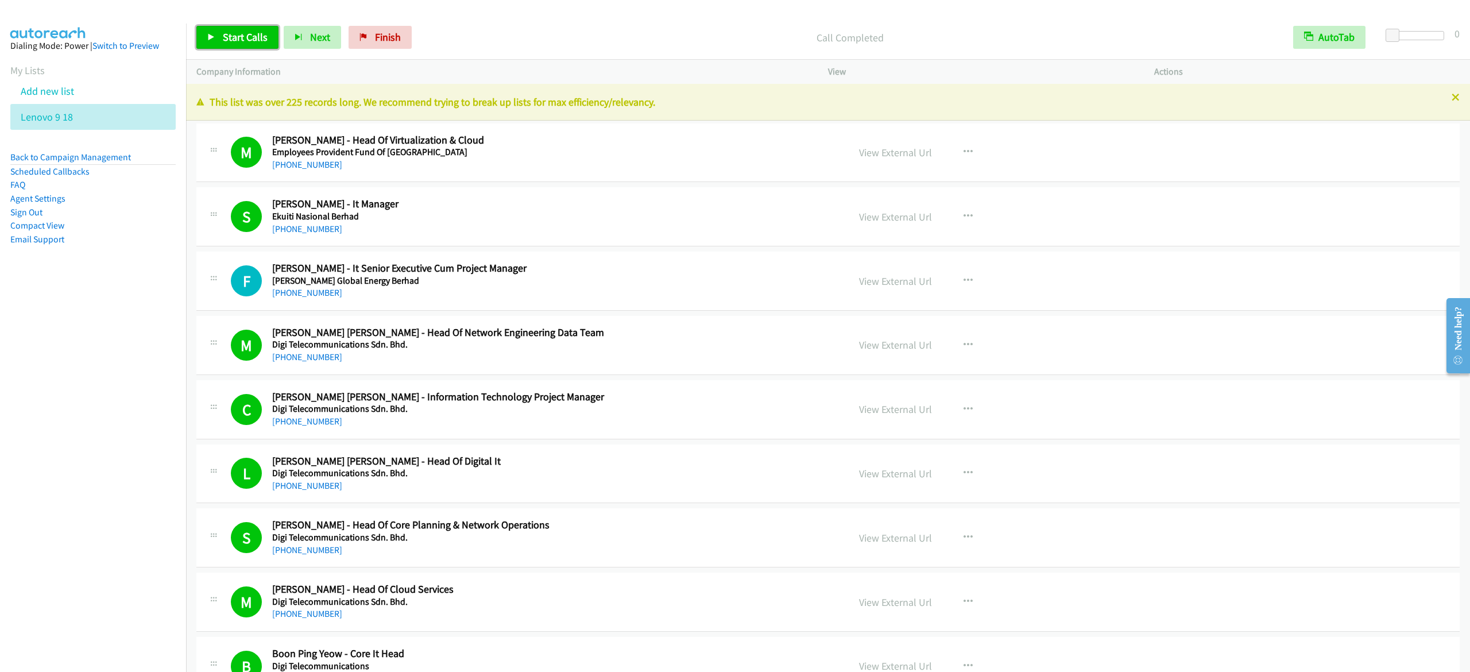
click at [258, 42] on span "Start Calls" at bounding box center [245, 36] width 45 height 13
click at [253, 38] on span "Start Calls" at bounding box center [245, 36] width 45 height 13
click at [271, 36] on link "Start Calls" at bounding box center [237, 37] width 82 height 23
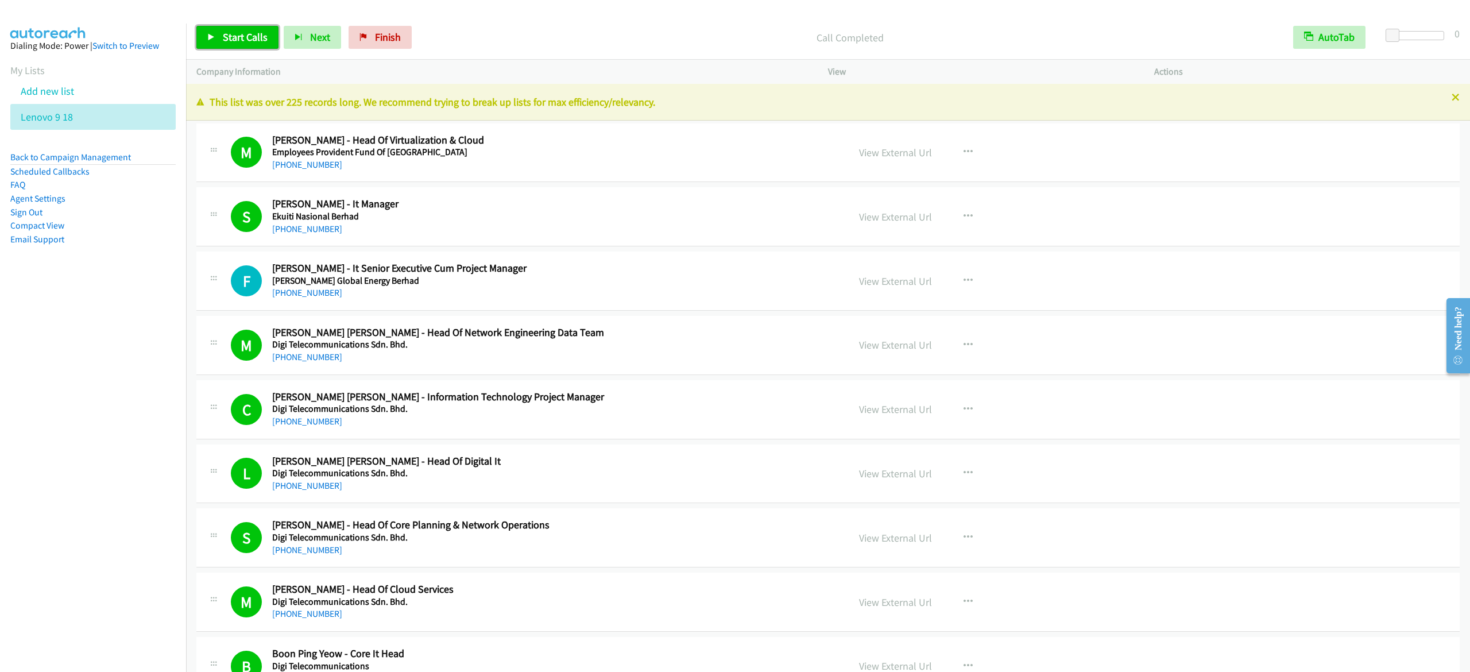
click at [271, 36] on link "Start Calls" at bounding box center [237, 37] width 82 height 23
click at [271, 36] on div "Start Calls Pause Next Finish" at bounding box center [306, 37] width 221 height 23
click at [271, 36] on button "Next" at bounding box center [293, 37] width 57 height 23
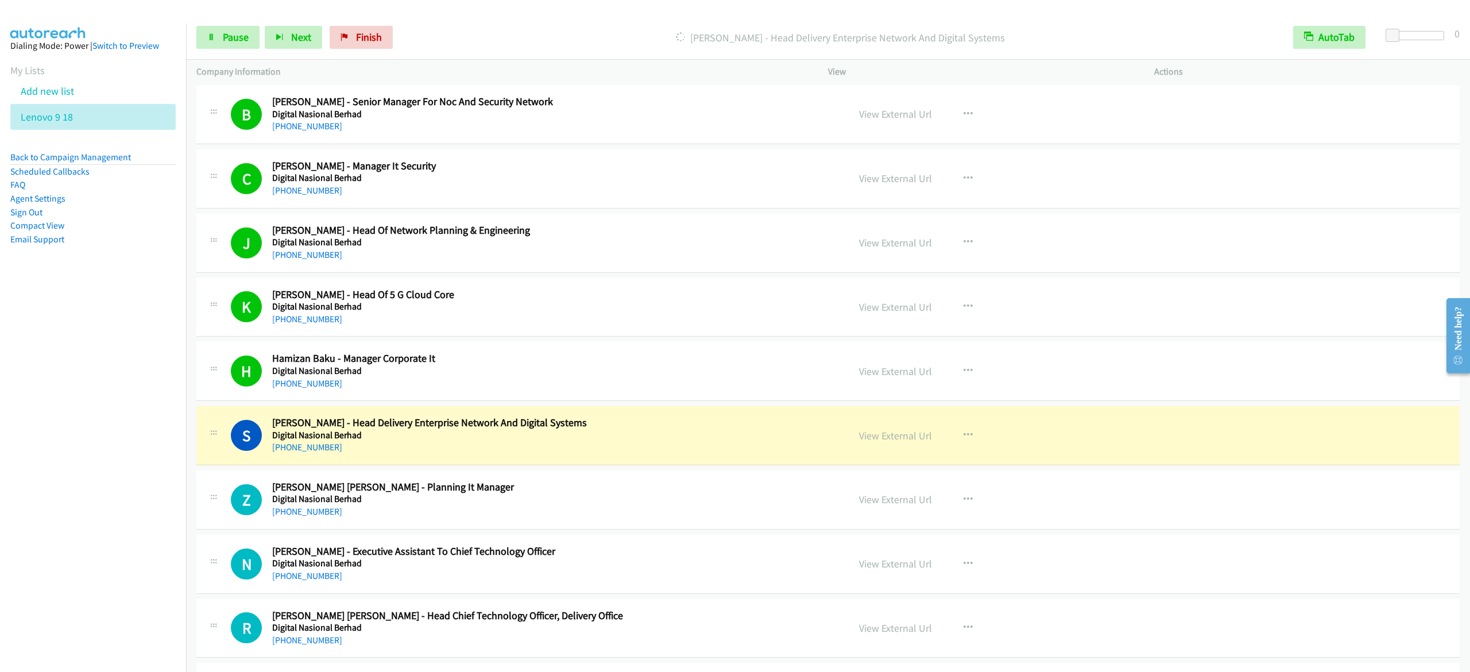
scroll to position [919, 0]
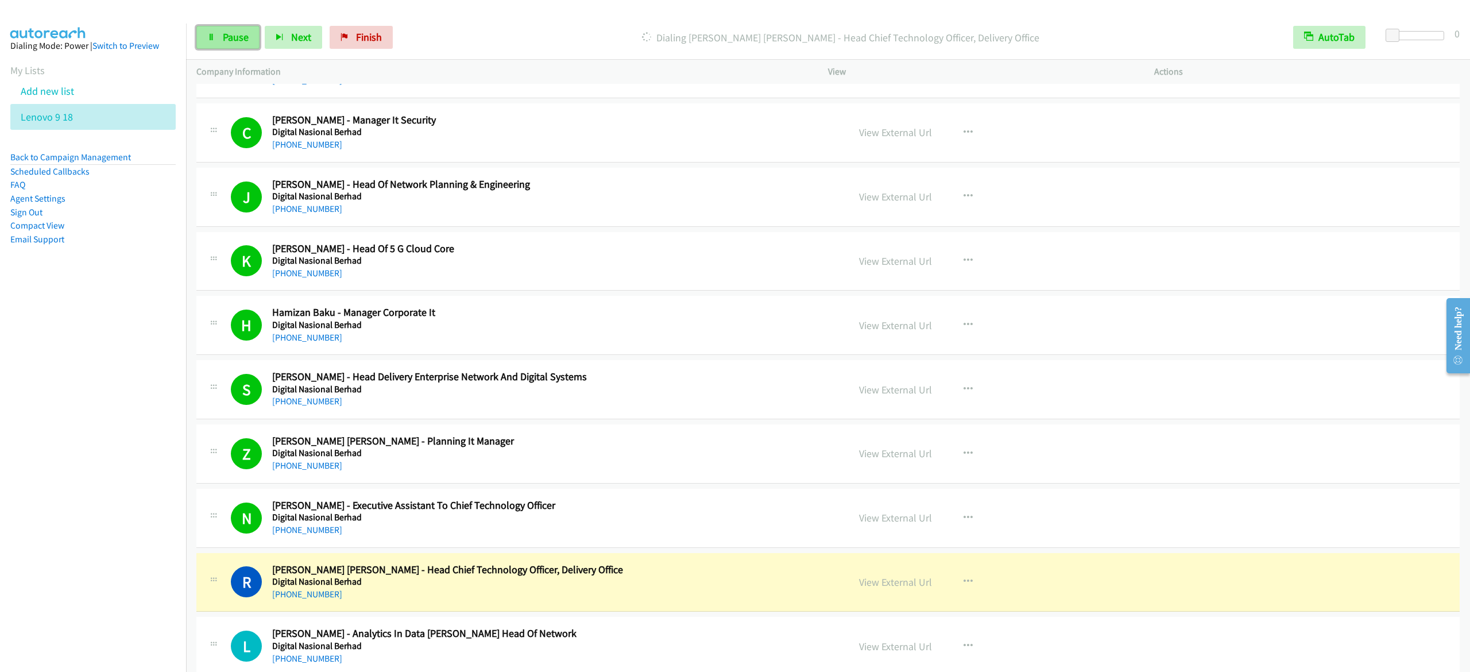
click at [240, 36] on span "Pause" at bounding box center [236, 36] width 26 height 13
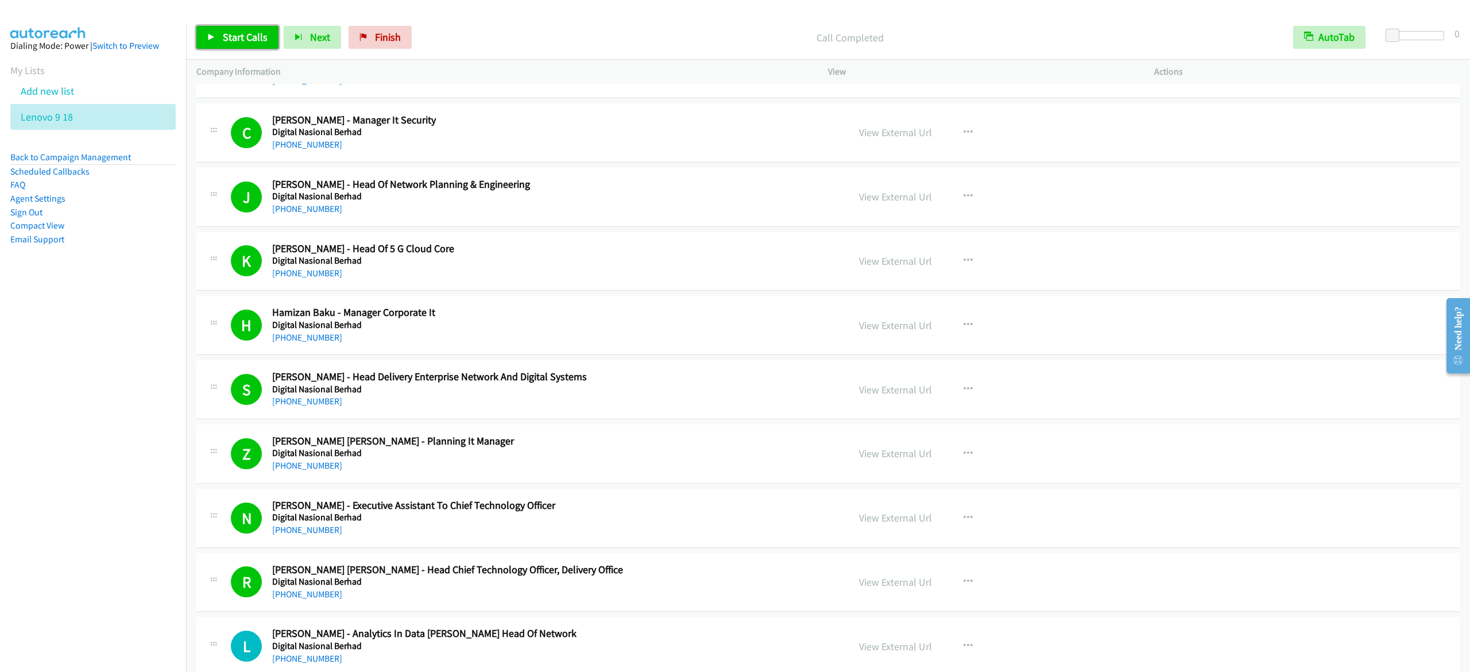
click at [251, 37] on span "Start Calls" at bounding box center [245, 36] width 45 height 13
click at [237, 33] on span "Pause" at bounding box center [236, 36] width 26 height 13
click at [250, 38] on span "Start Calls" at bounding box center [245, 36] width 45 height 13
click at [244, 34] on span "Pause" at bounding box center [236, 36] width 26 height 13
click at [209, 45] on link "Start Calls" at bounding box center [237, 37] width 82 height 23
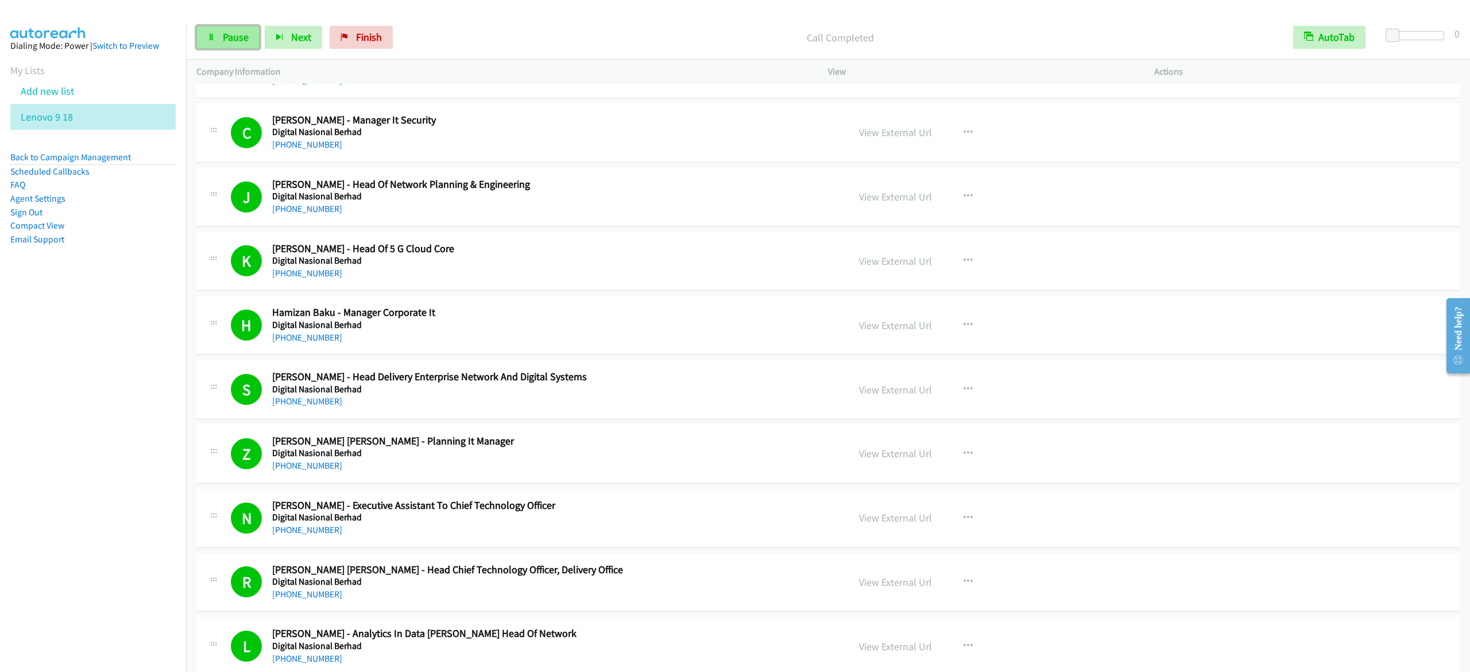
click at [248, 43] on span "Pause" at bounding box center [236, 36] width 26 height 13
click at [258, 36] on span "Start Calls" at bounding box center [245, 36] width 45 height 13
click at [242, 28] on link "Pause" at bounding box center [227, 37] width 63 height 23
click at [211, 36] on icon at bounding box center [211, 38] width 8 height 8
click at [240, 29] on link "Pause" at bounding box center [227, 37] width 63 height 23
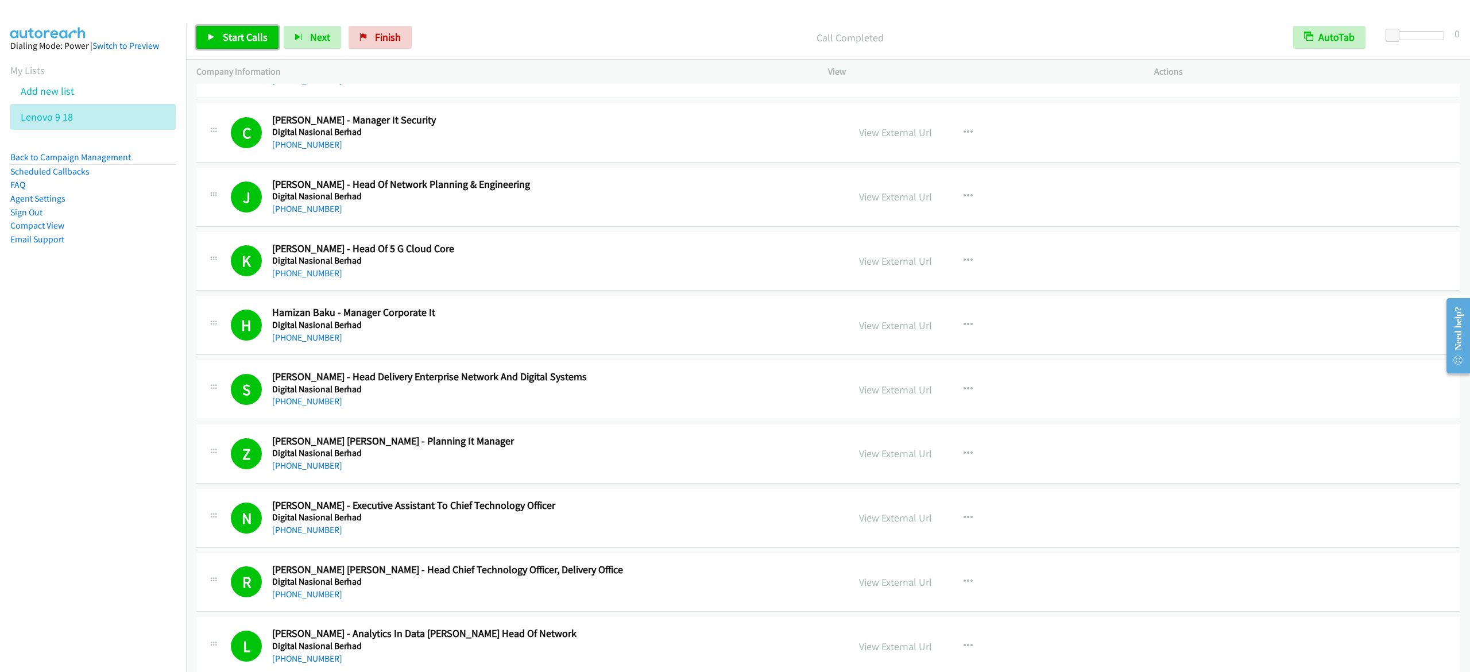
click at [230, 33] on span "Start Calls" at bounding box center [245, 36] width 45 height 13
click at [625, 32] on p "Dialing Hairuleffendy Idrus - Head Of It Strategy & Governqnce" at bounding box center [840, 38] width 864 height 16
click at [229, 34] on span "Pause" at bounding box center [236, 36] width 26 height 13
click at [243, 37] on span "Start Calls" at bounding box center [245, 36] width 45 height 13
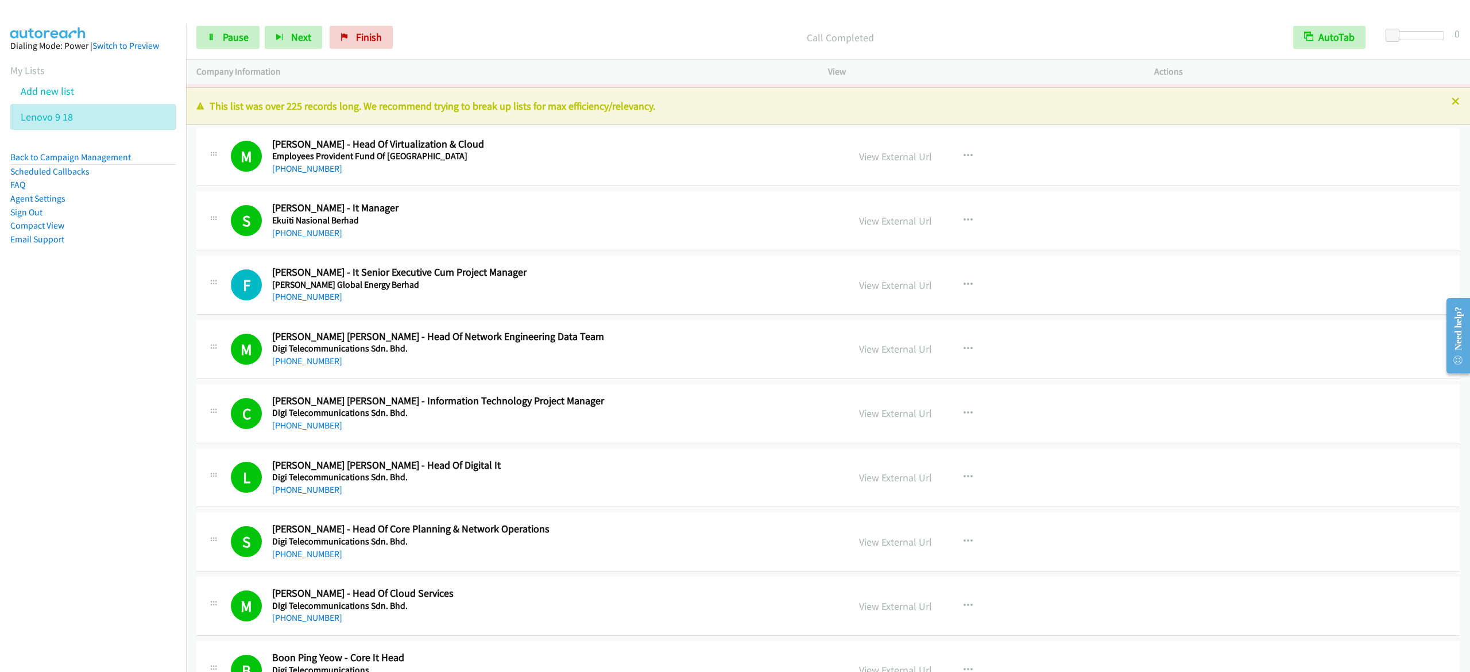
scroll to position [0, 0]
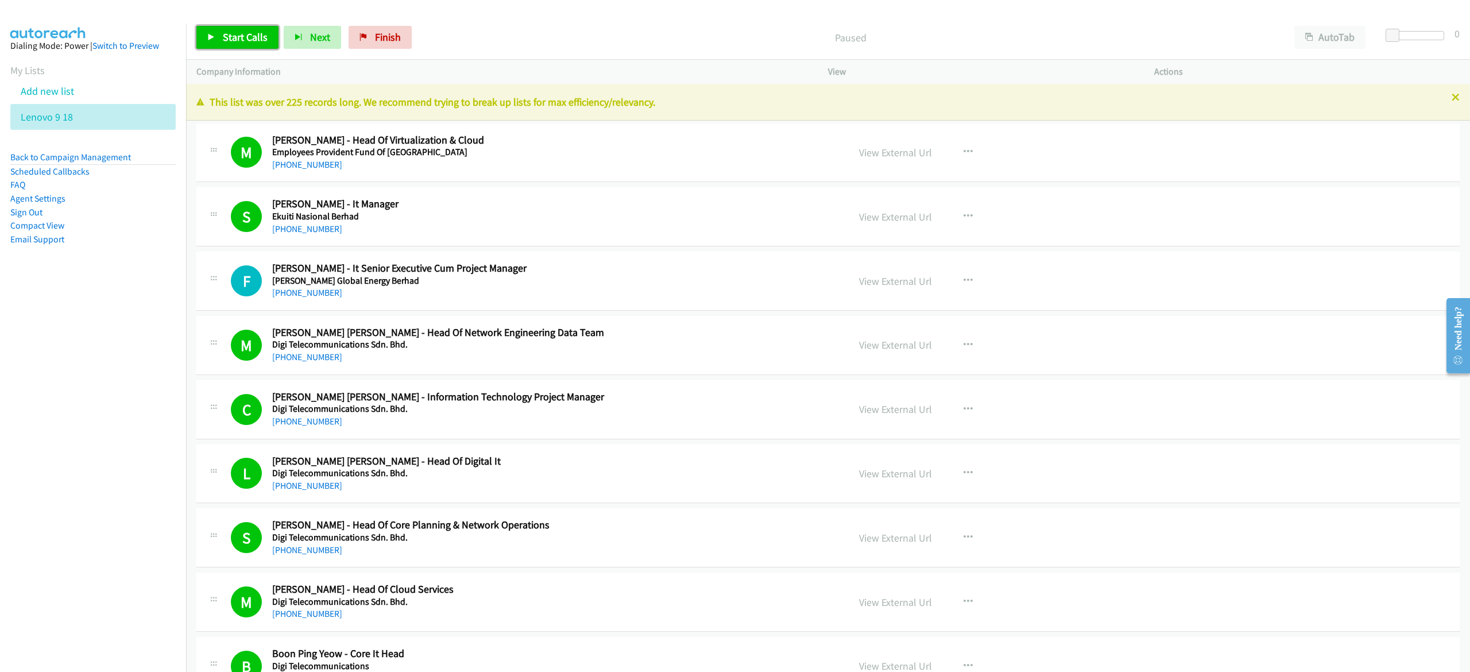
click at [251, 23] on div "Start Calls Pause Next Finish Paused AutoTab AutoTab 0" at bounding box center [828, 38] width 1284 height 44
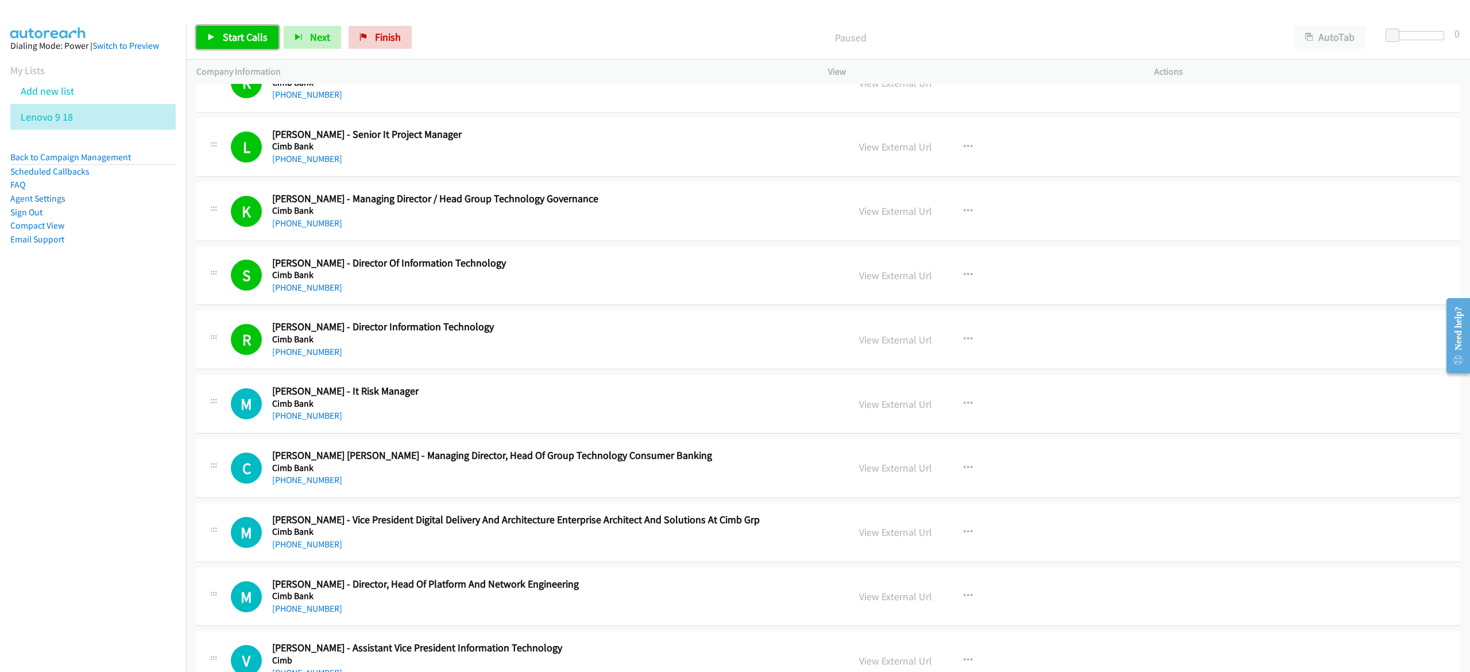
scroll to position [3331, 0]
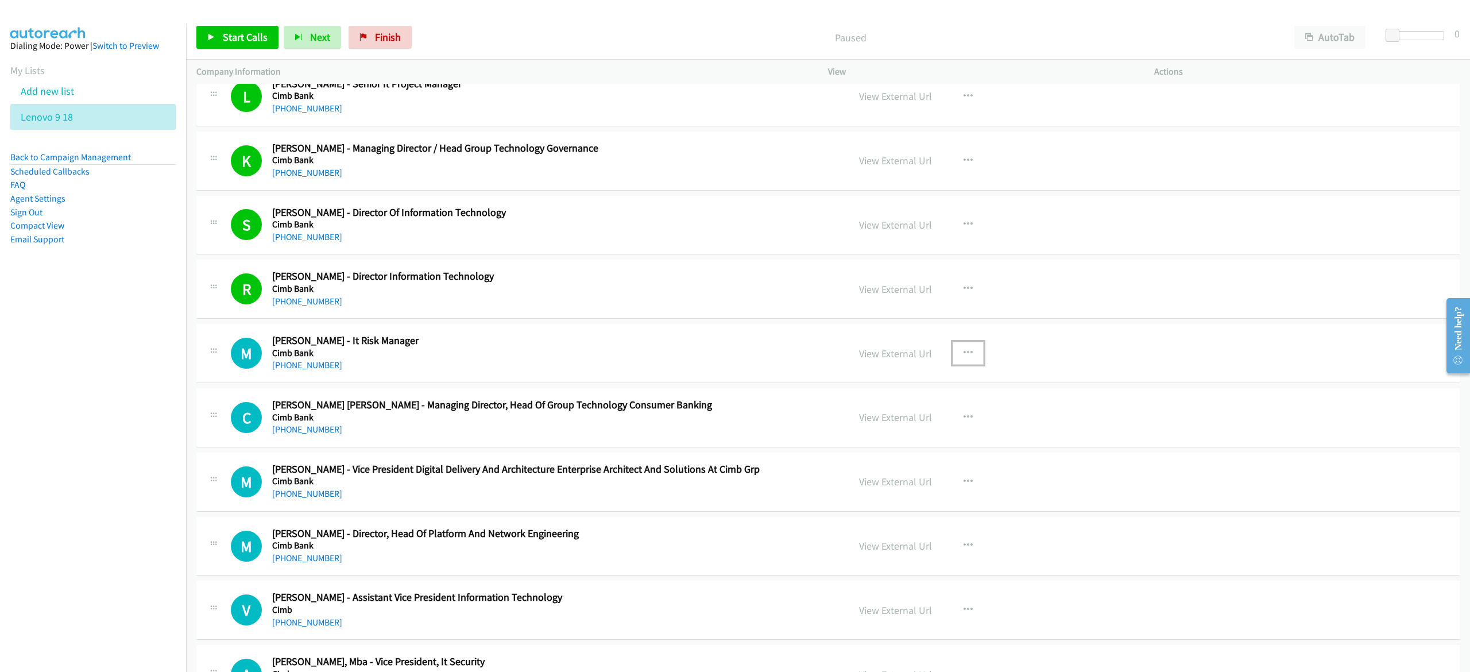
click at [956, 351] on button "button" at bounding box center [968, 353] width 31 height 23
click at [940, 434] on link "Start Calls Here" at bounding box center [906, 428] width 153 height 23
click at [1340, 31] on button "AutoTab" at bounding box center [1329, 37] width 71 height 23
click at [243, 36] on span "Start Calls" at bounding box center [245, 36] width 45 height 13
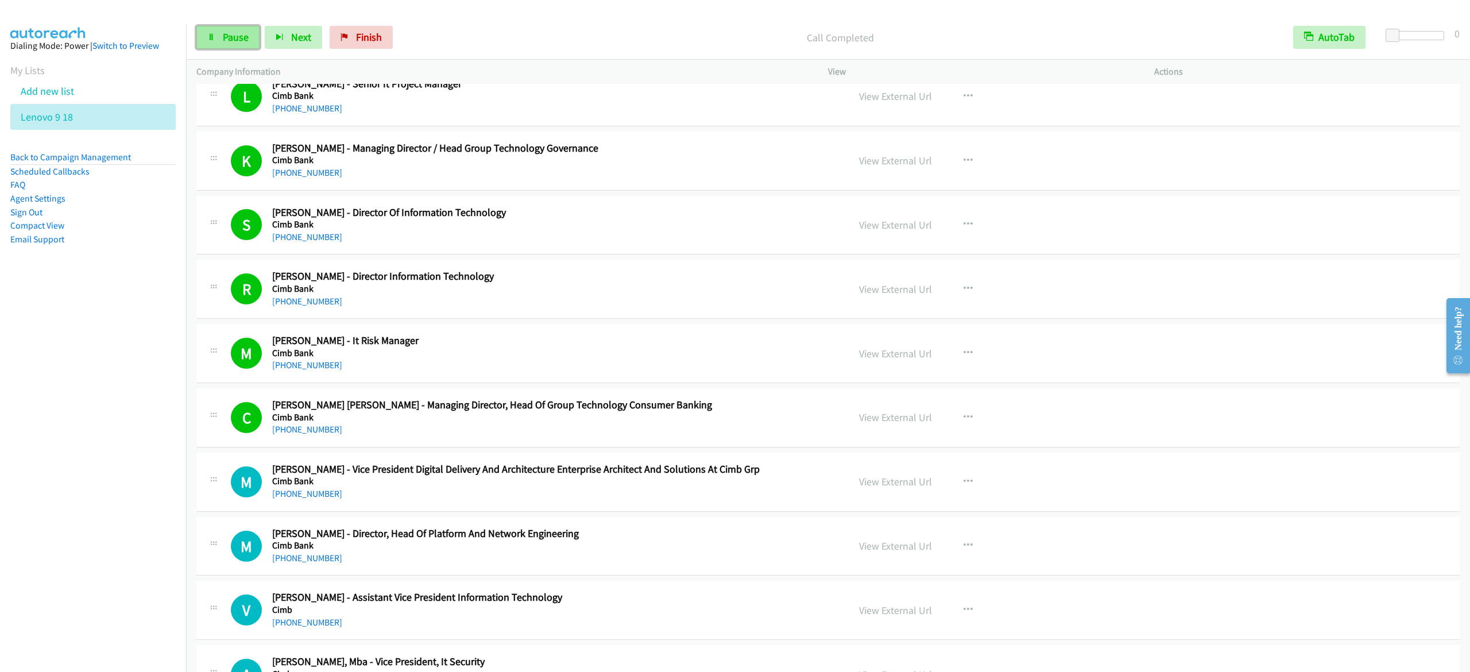
click at [242, 31] on span "Pause" at bounding box center [236, 36] width 26 height 13
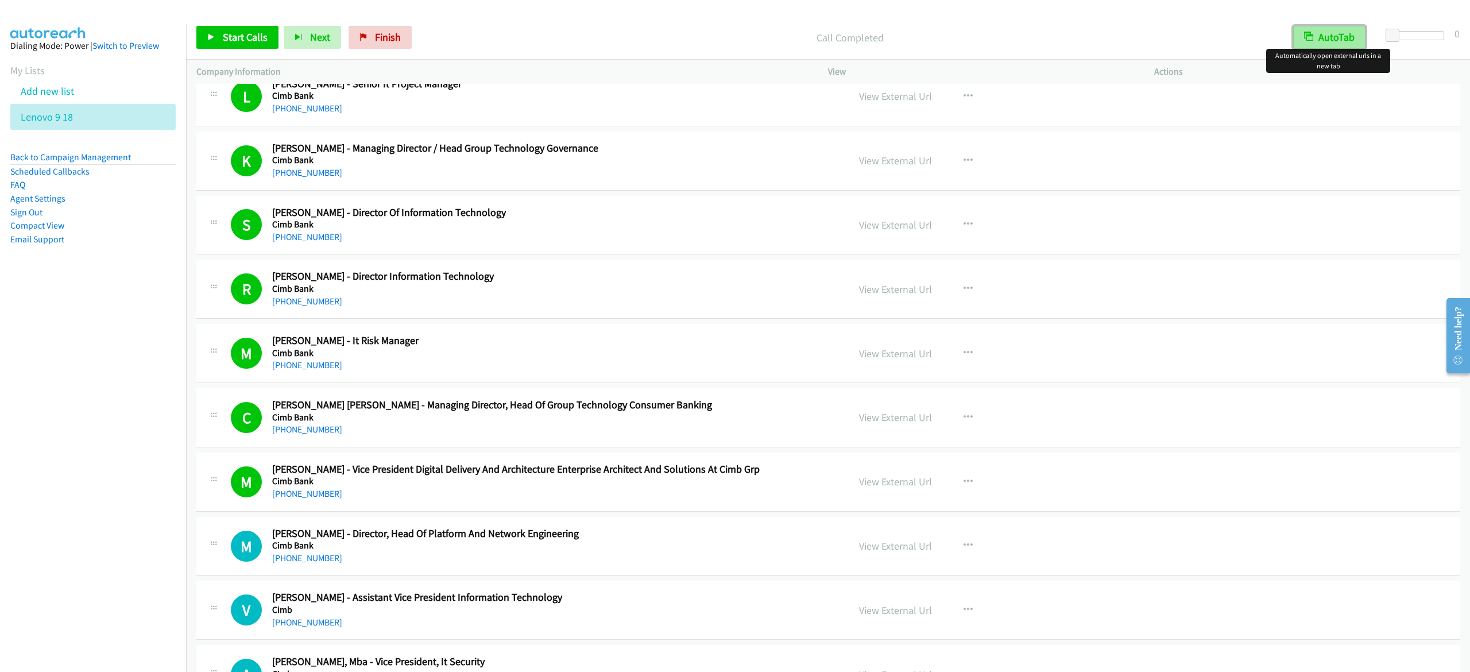
click at [1353, 33] on button "AutoTab" at bounding box center [1329, 37] width 72 height 23
click at [1353, 33] on button "AutoTab" at bounding box center [1329, 37] width 71 height 23
click at [261, 22] on div "Start Calls Pause Next Finish Call Completed AutoTab AutoTab 0" at bounding box center [828, 38] width 1284 height 44
click at [247, 34] on span "Start Calls" at bounding box center [245, 36] width 45 height 13
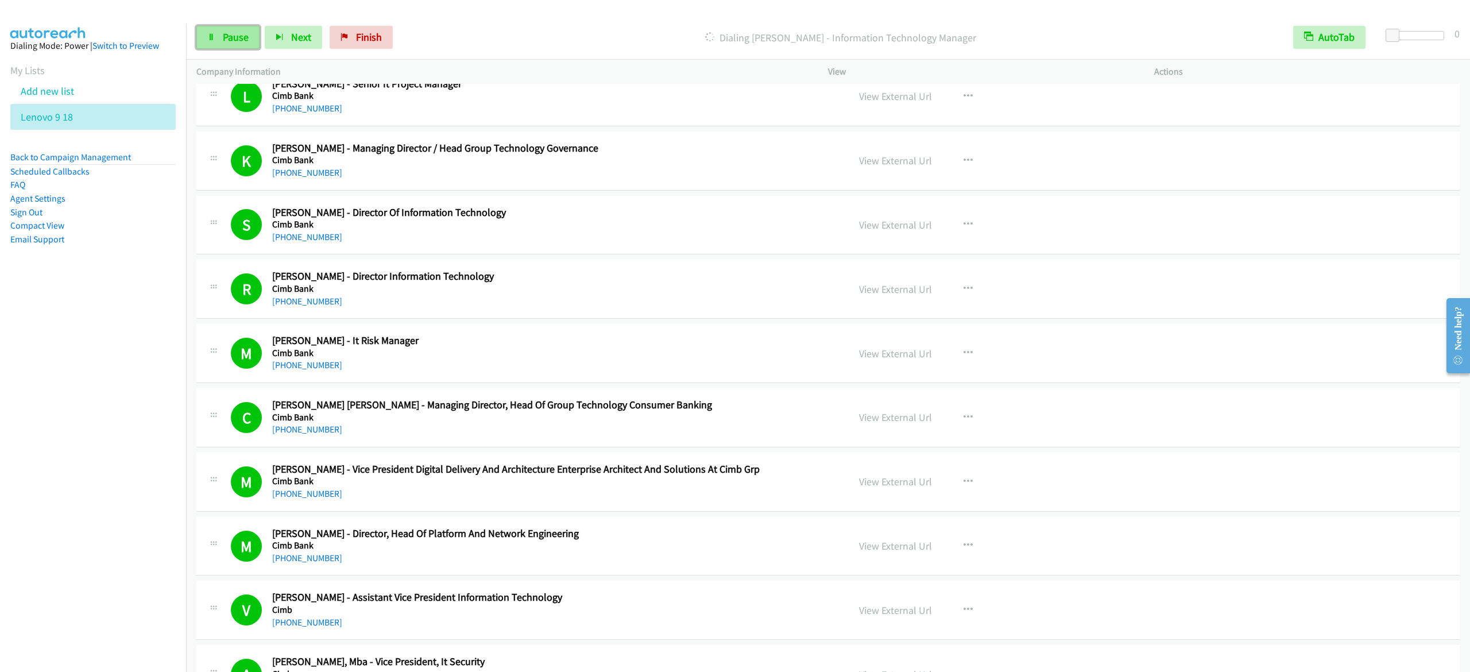
click at [219, 45] on link "Pause" at bounding box center [227, 37] width 63 height 23
click at [230, 41] on span "Start Calls" at bounding box center [245, 36] width 45 height 13
click at [227, 42] on span "Start Calls" at bounding box center [245, 36] width 45 height 13
click at [253, 32] on span "Start Calls" at bounding box center [245, 36] width 45 height 13
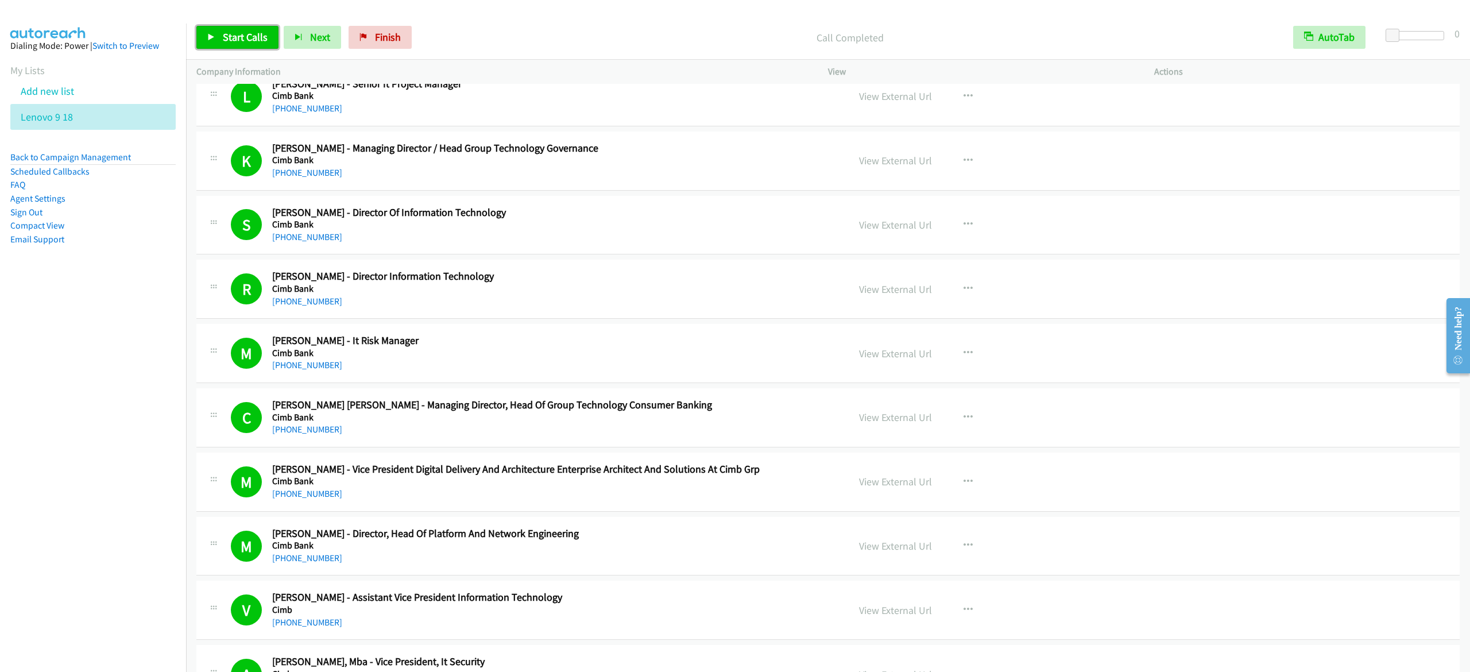
click at [254, 45] on link "Start Calls" at bounding box center [237, 37] width 82 height 23
drag, startPoint x: 254, startPoint y: 45, endPoint x: 245, endPoint y: 49, distance: 10.0
click at [253, 45] on link "Start Calls" at bounding box center [237, 37] width 82 height 23
click at [208, 34] on icon at bounding box center [211, 38] width 8 height 8
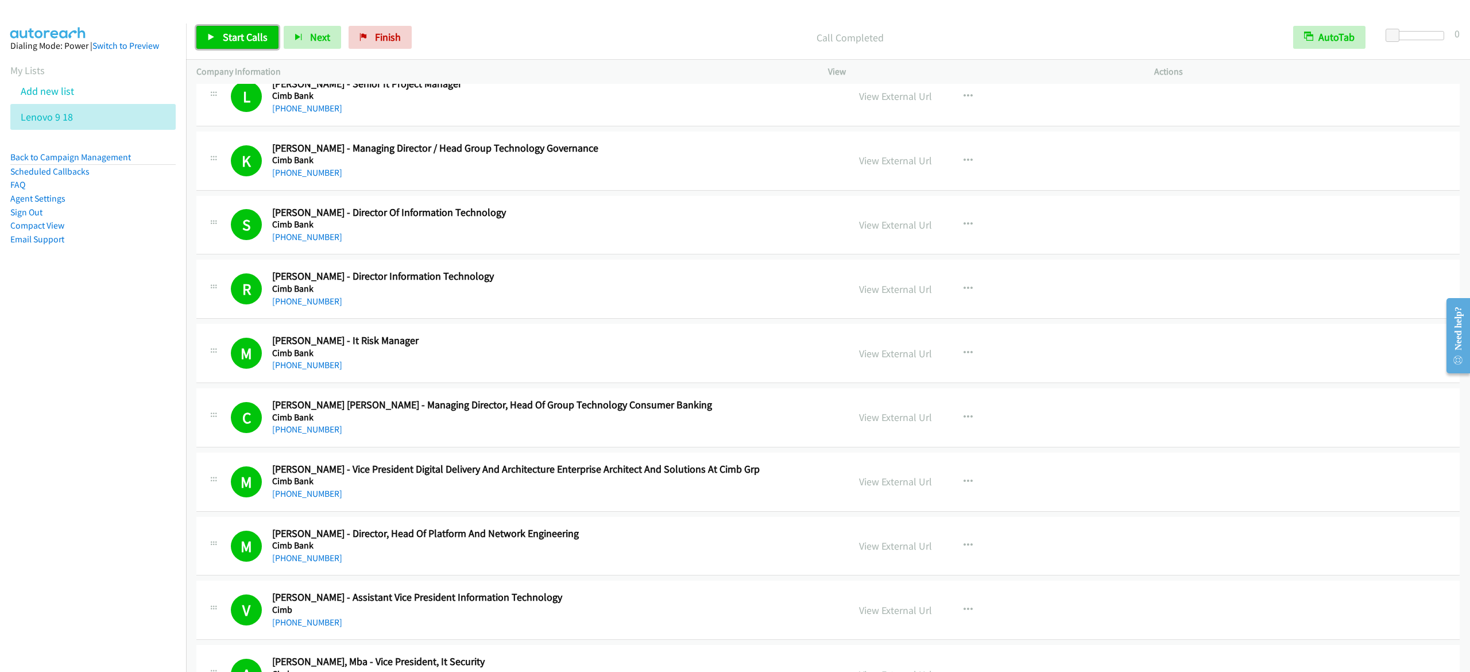
click at [214, 41] on icon at bounding box center [211, 38] width 8 height 8
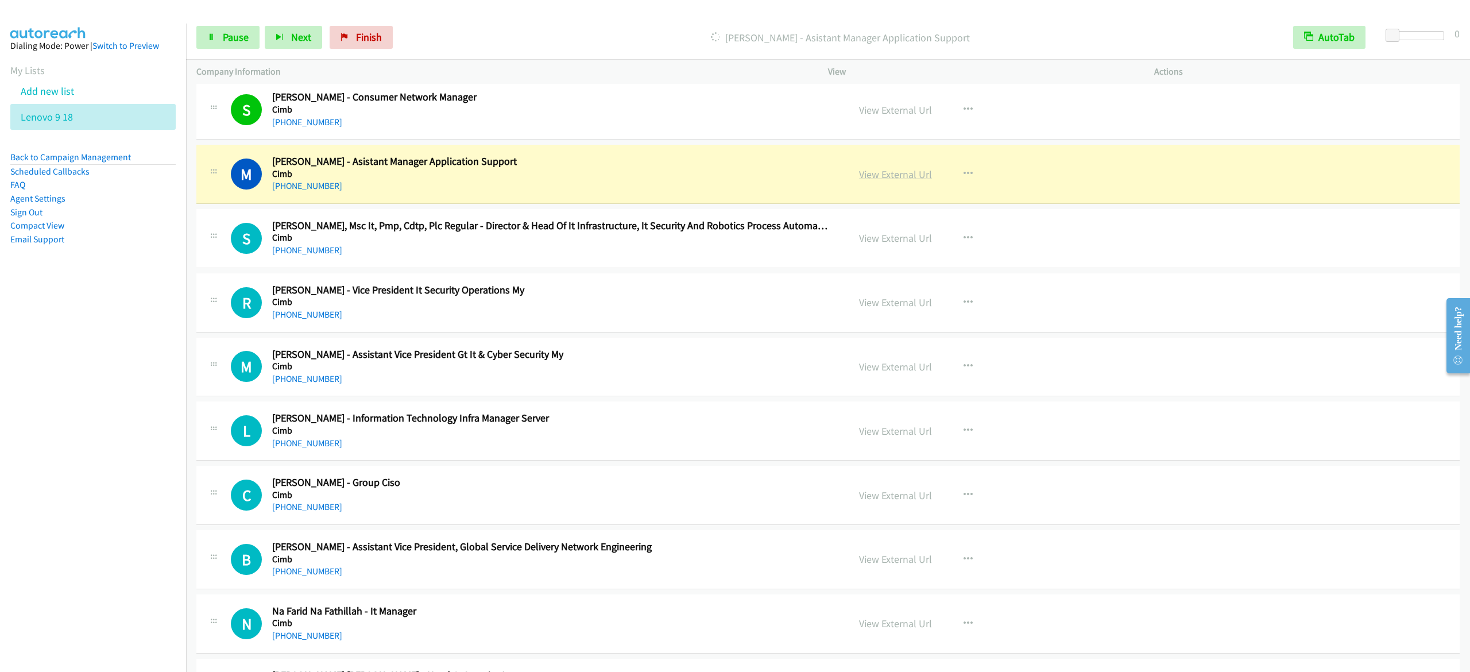
scroll to position [4249, 0]
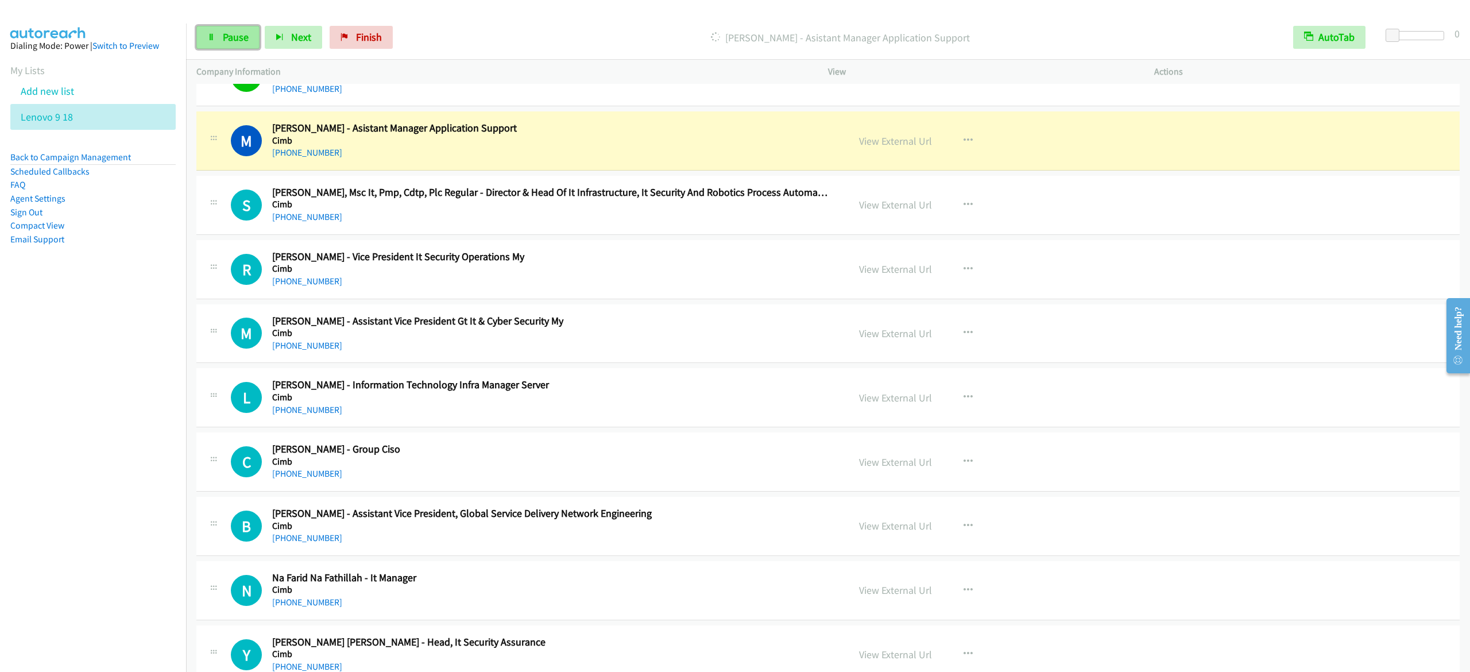
click at [223, 39] on span "Pause" at bounding box center [236, 36] width 26 height 13
click at [268, 32] on link "Start Calls" at bounding box center [237, 37] width 82 height 23
click at [224, 44] on link "Start Calls" at bounding box center [237, 37] width 82 height 23
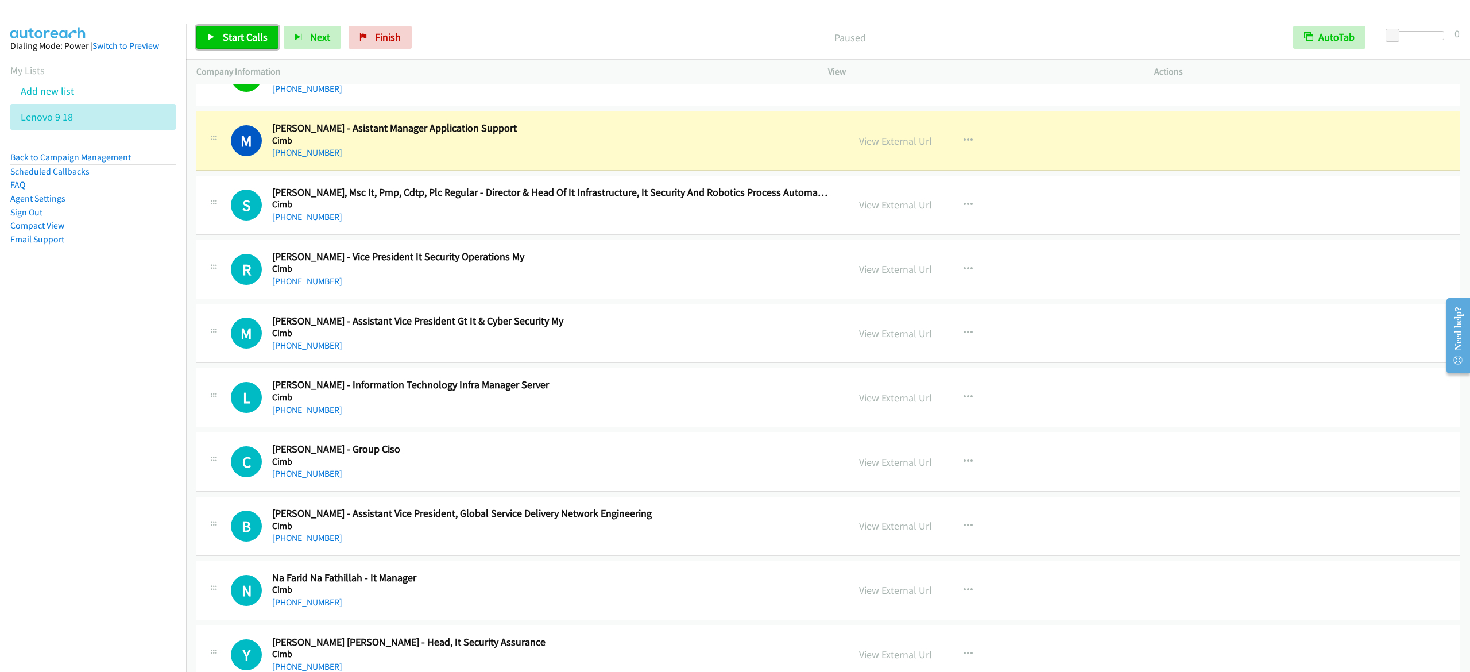
click at [224, 44] on link "Start Calls" at bounding box center [237, 37] width 82 height 23
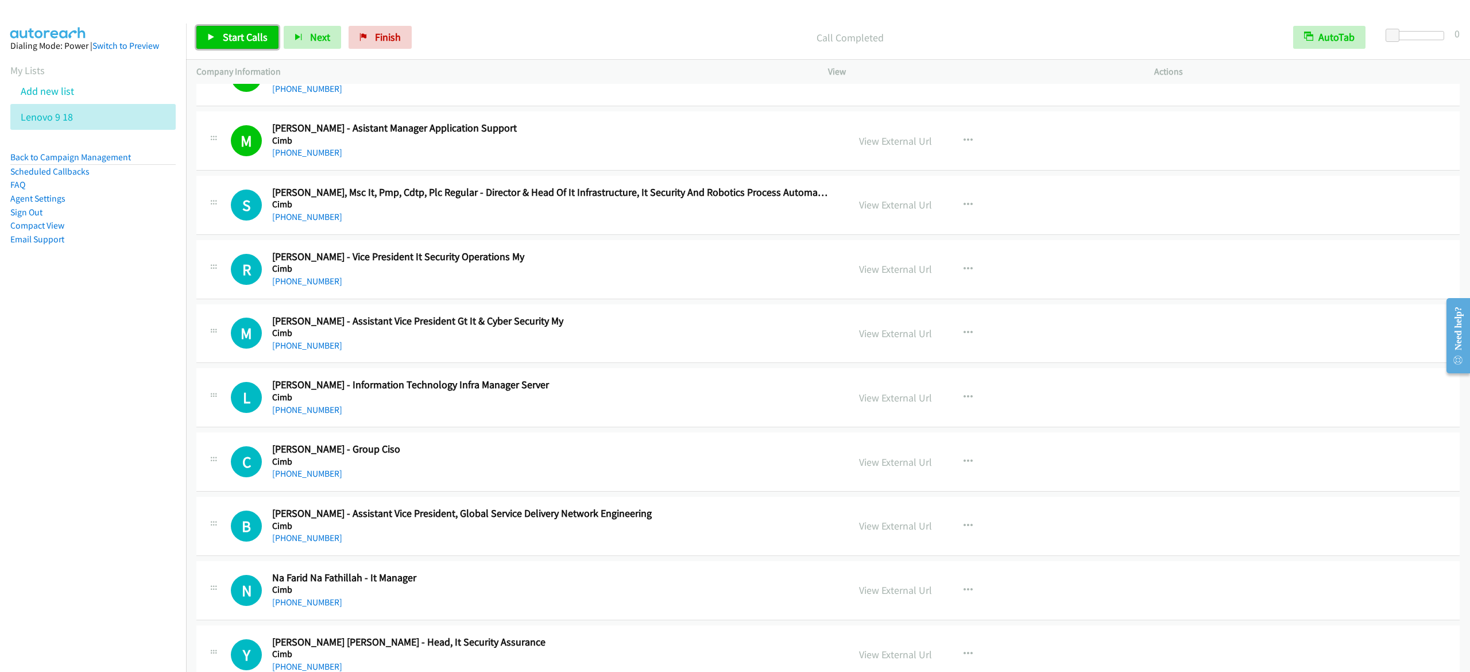
click at [268, 42] on link "Start Calls" at bounding box center [237, 37] width 82 height 23
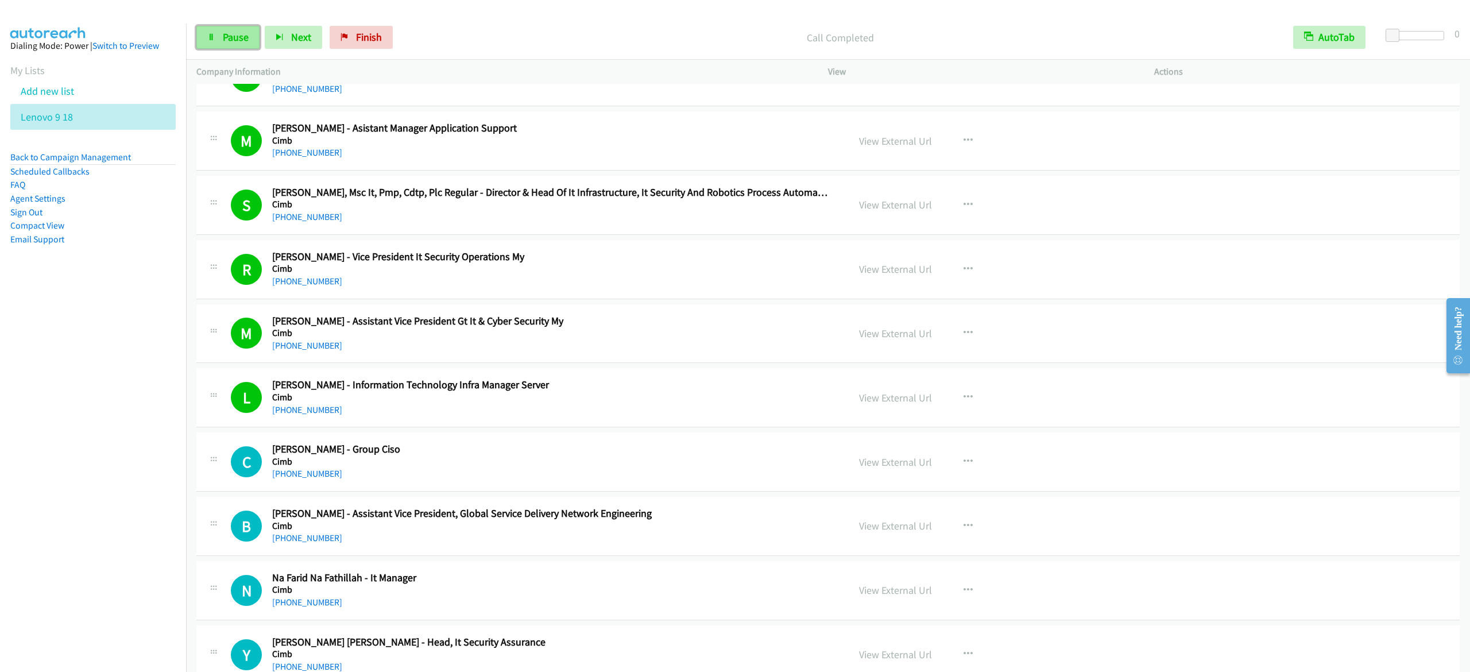
click at [241, 41] on span "Pause" at bounding box center [236, 36] width 26 height 13
click at [205, 41] on link "Start Calls" at bounding box center [237, 37] width 82 height 23
click at [232, 36] on span "Pause" at bounding box center [236, 36] width 26 height 13
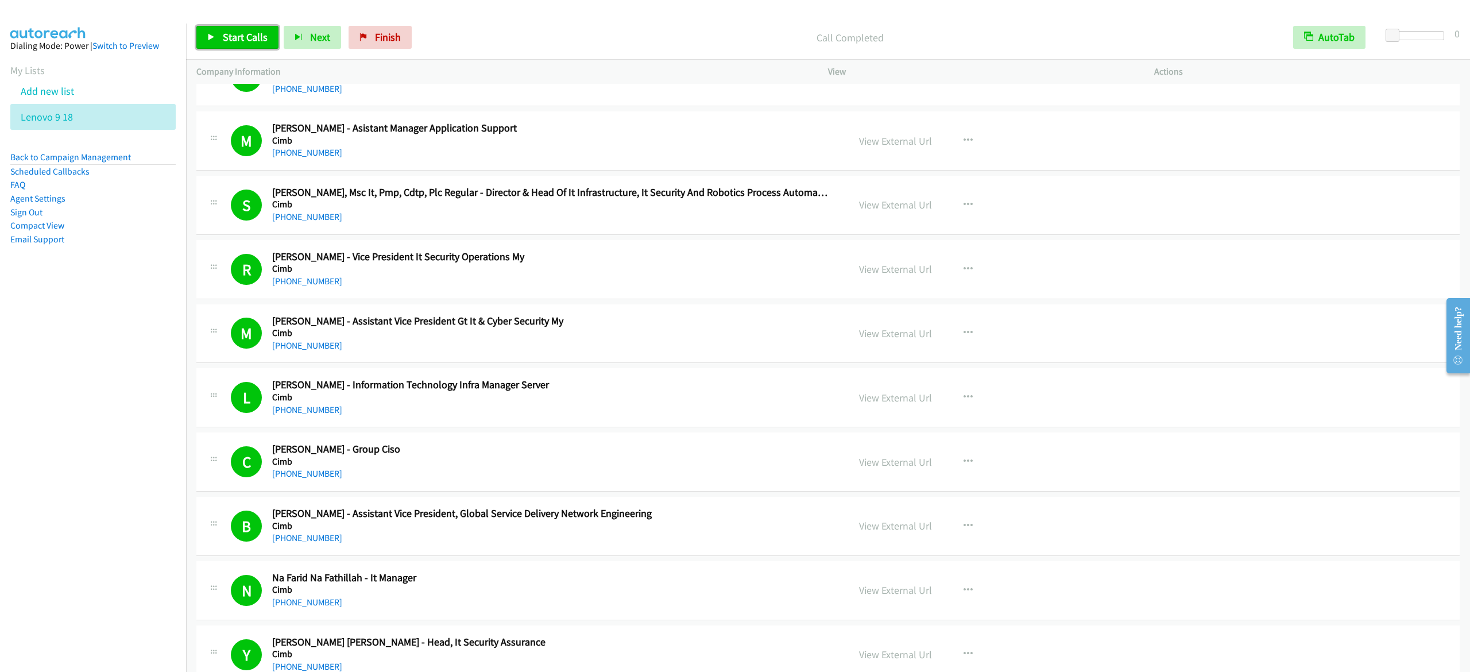
click at [256, 29] on link "Start Calls" at bounding box center [237, 37] width 82 height 23
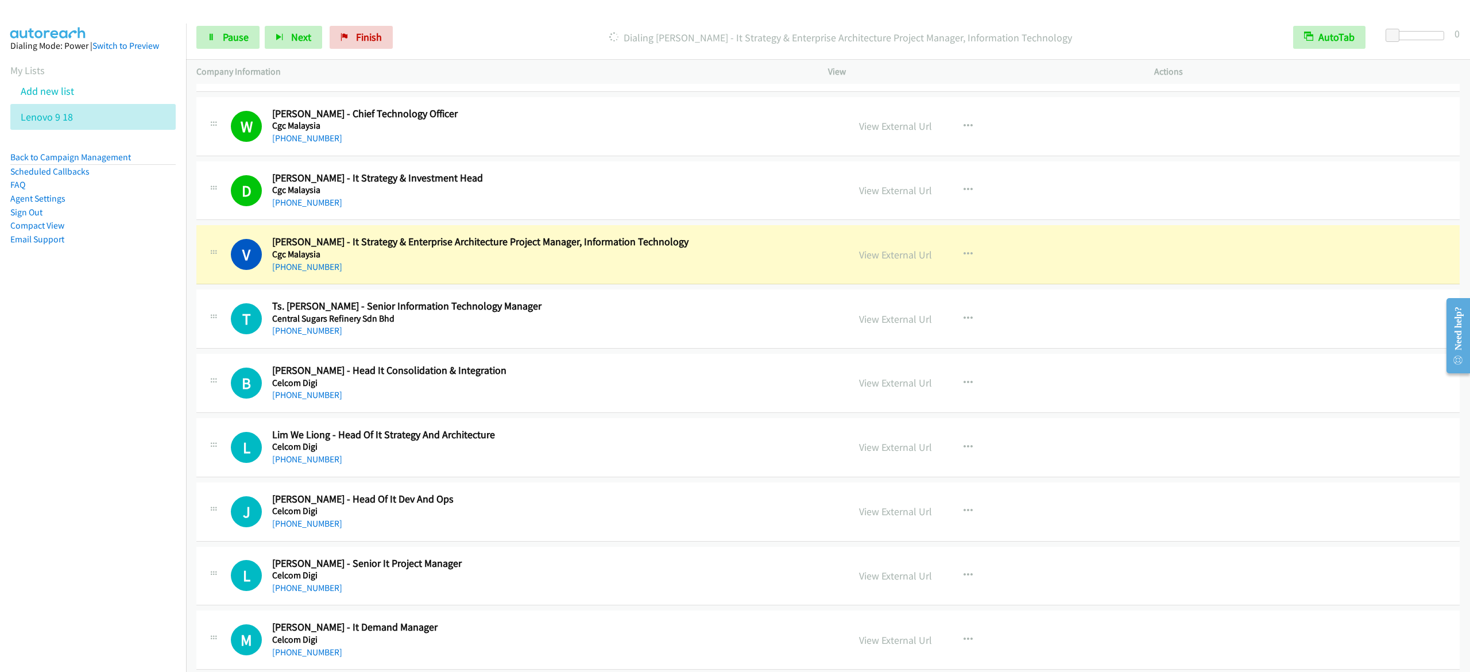
scroll to position [5742, 0]
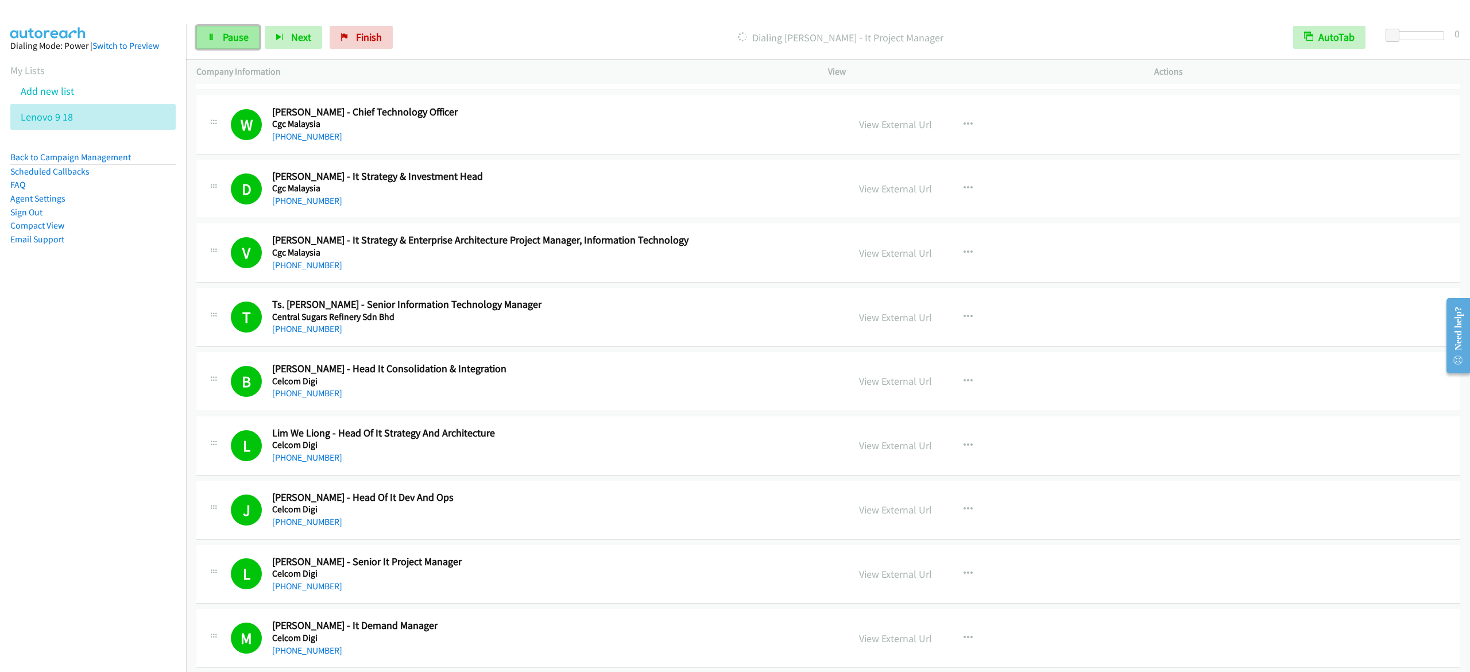
click at [228, 36] on span "Pause" at bounding box center [236, 36] width 26 height 13
